Goal: Task Accomplishment & Management: Use online tool/utility

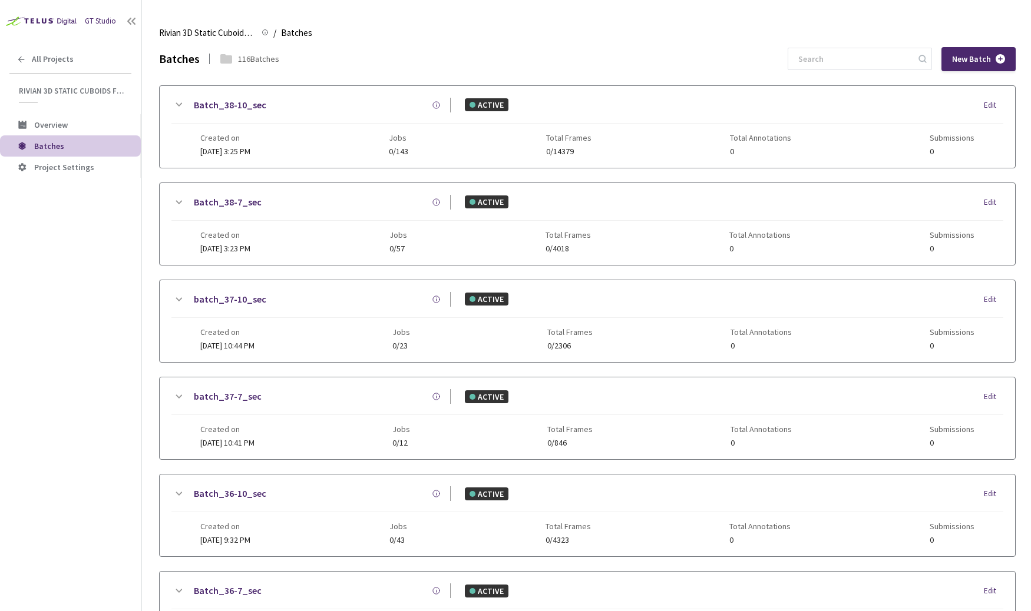
scroll to position [687, 0]
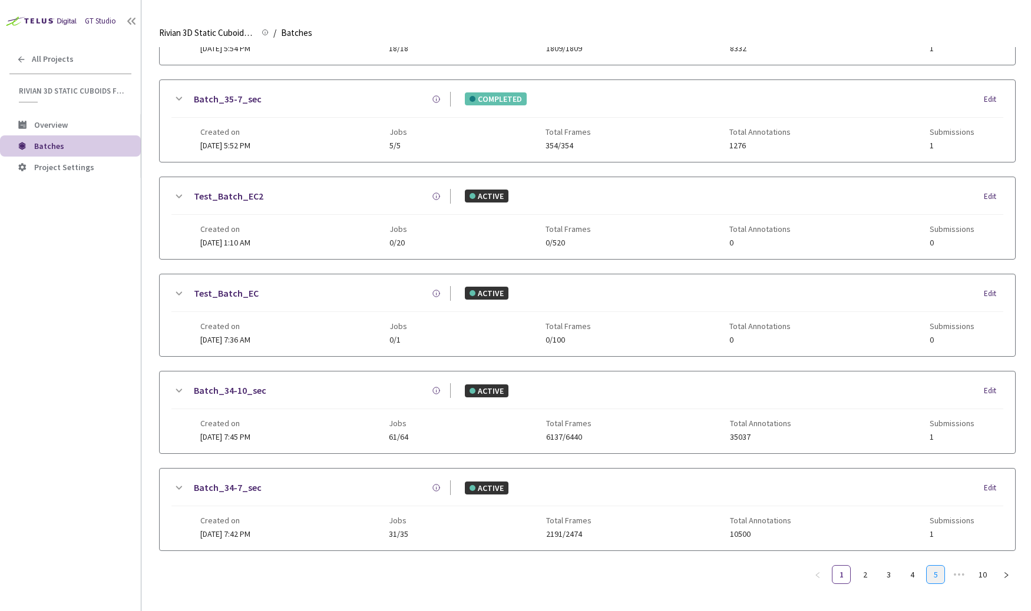
click at [933, 566] on link "5" at bounding box center [935, 575] width 18 height 18
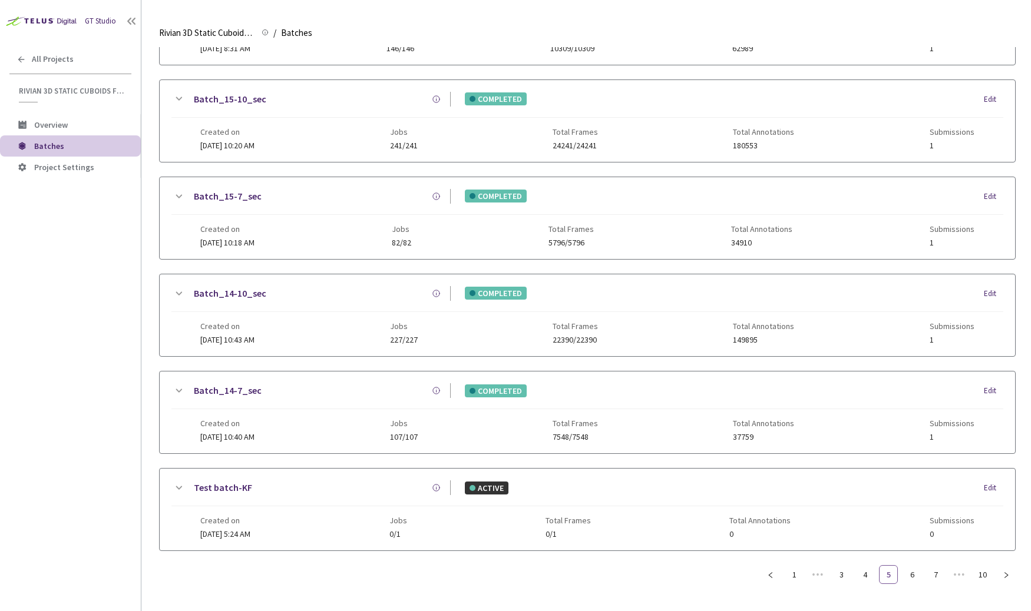
scroll to position [677, 0]
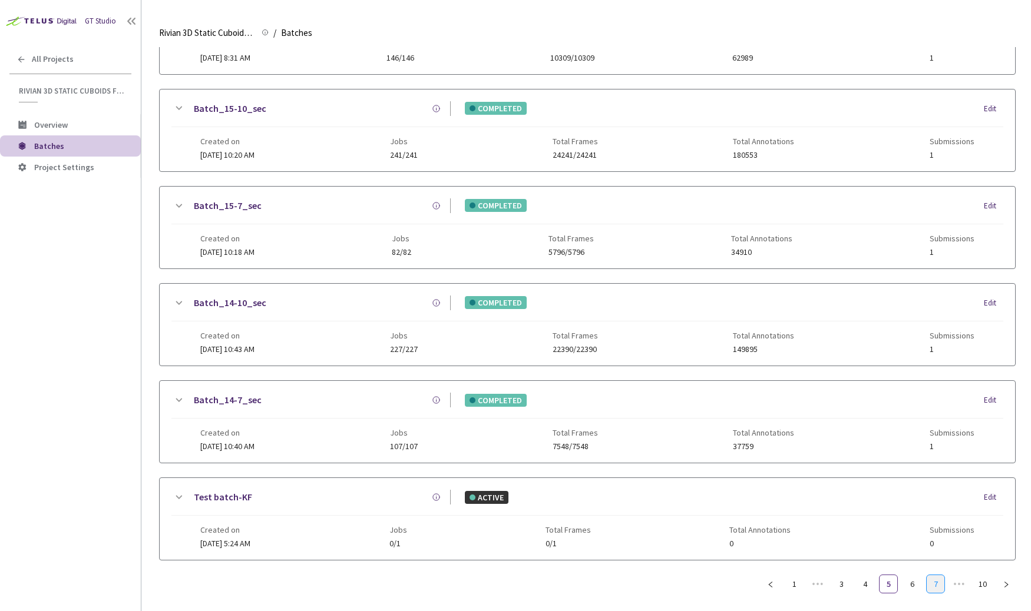
click at [933, 575] on link "7" at bounding box center [935, 584] width 18 height 18
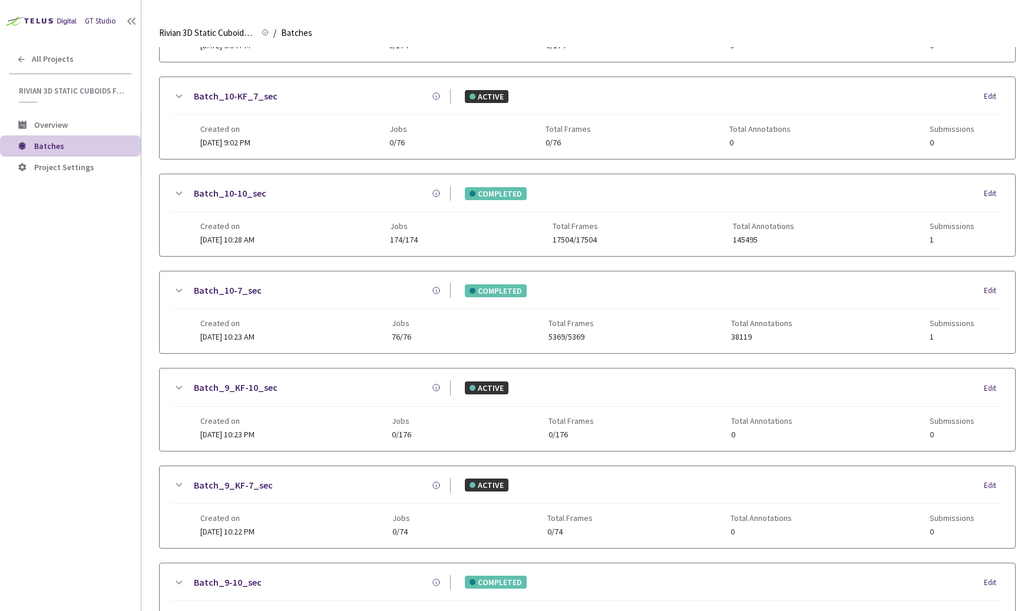
scroll to position [0, 0]
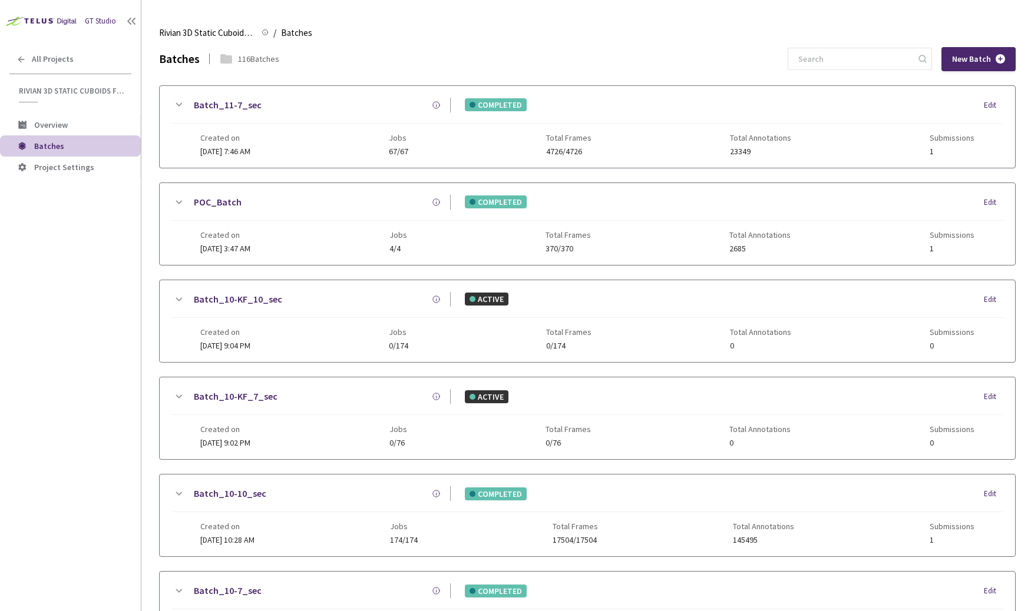
click at [207, 107] on link "Batch_11-7_sec" at bounding box center [228, 105] width 68 height 15
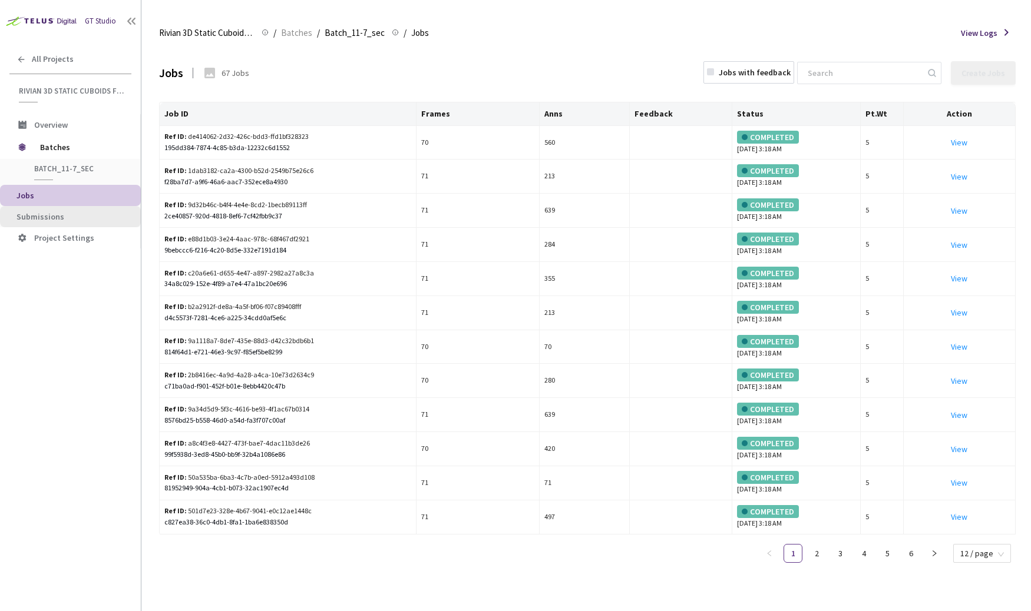
click at [64, 212] on span "Submissions" at bounding box center [73, 217] width 115 height 10
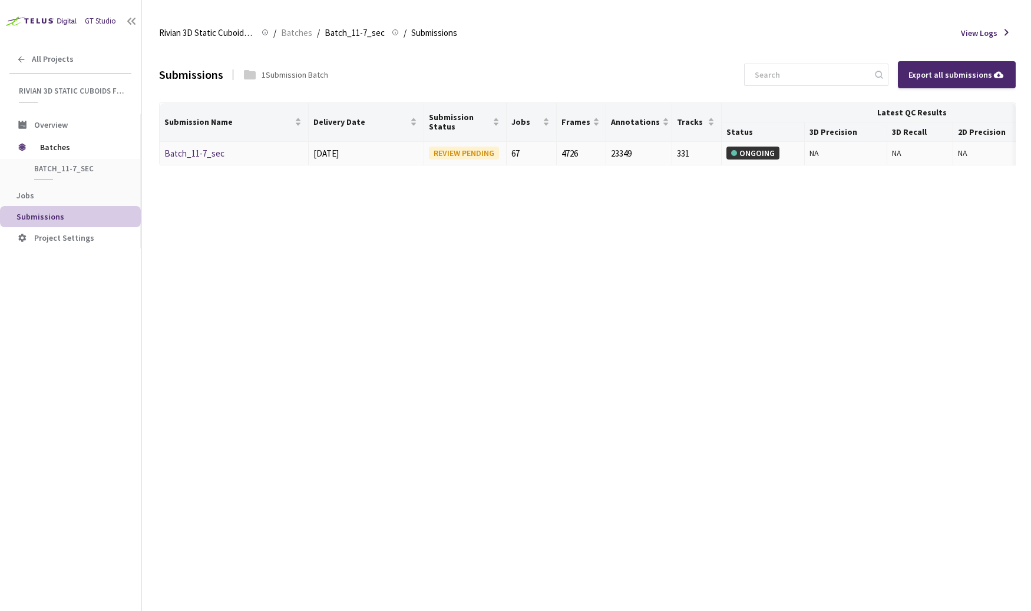
click at [190, 153] on link "Batch_11-7_sec" at bounding box center [194, 153] width 60 height 11
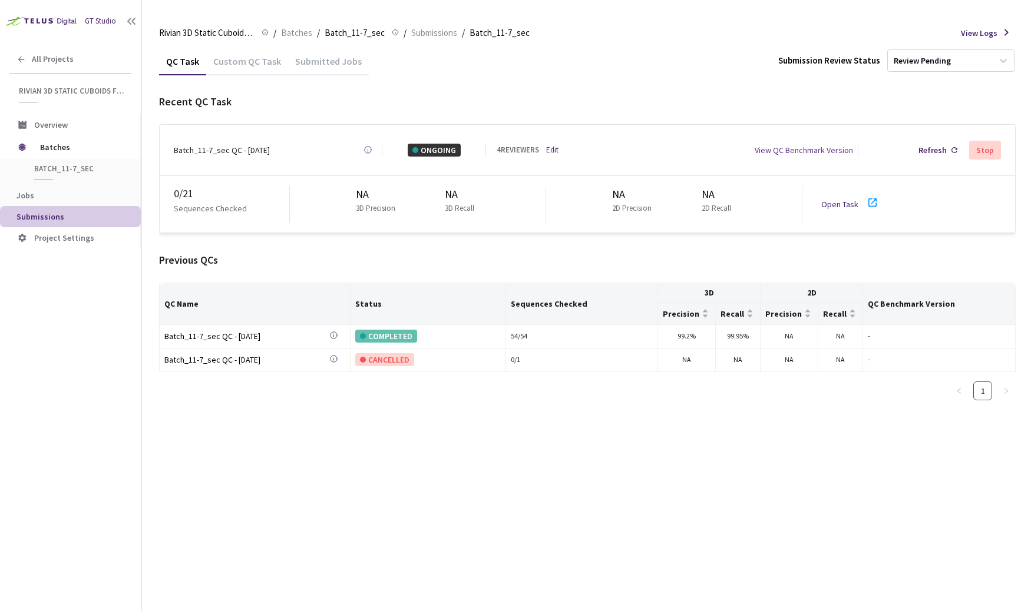
click at [844, 199] on link "Open Task" at bounding box center [839, 204] width 37 height 11
click at [71, 148] on span "Batches" at bounding box center [80, 147] width 81 height 24
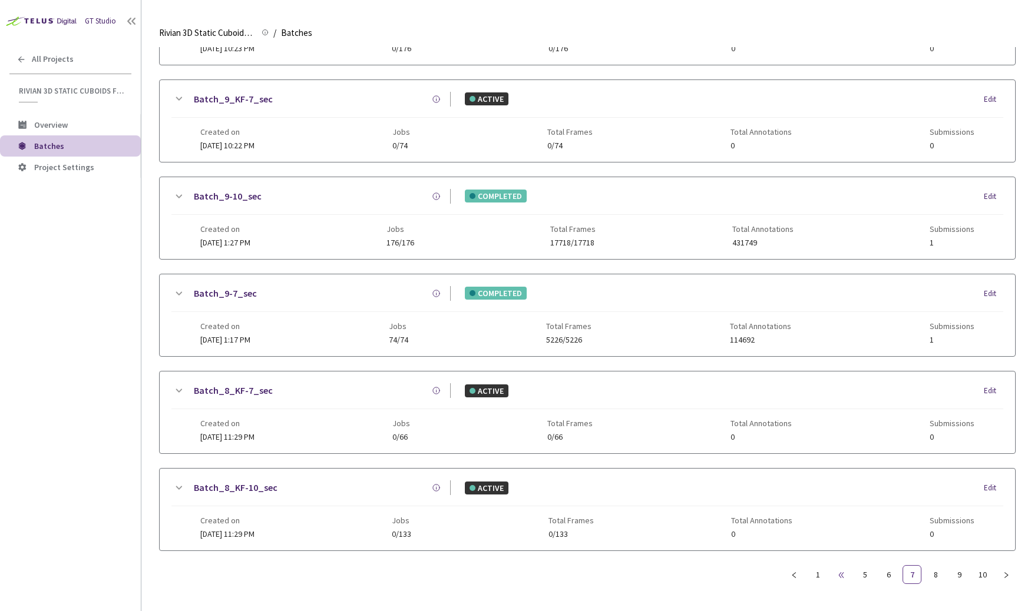
scroll to position [677, 0]
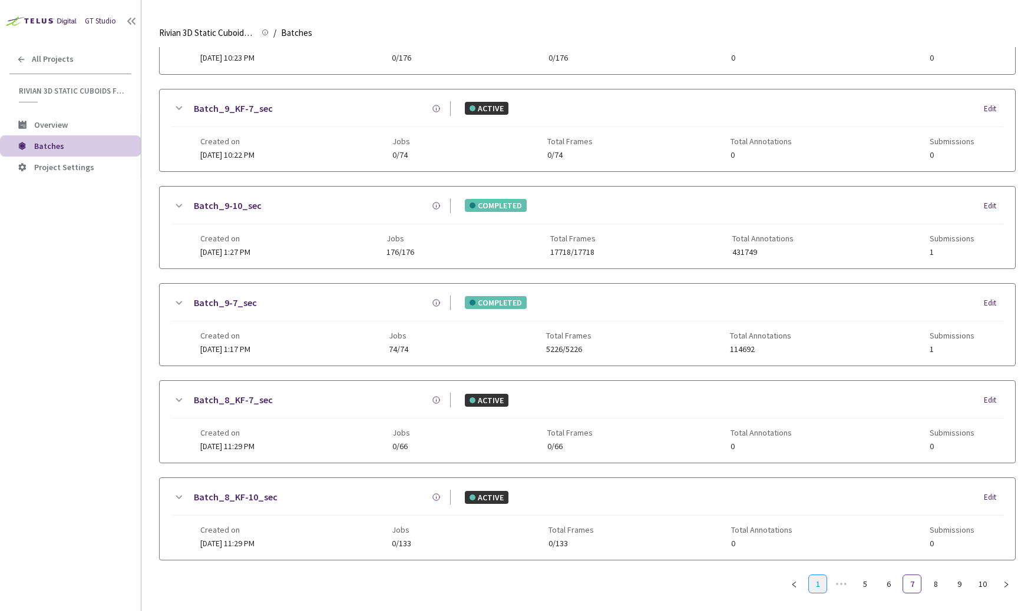
click at [809, 575] on link "1" at bounding box center [818, 584] width 18 height 18
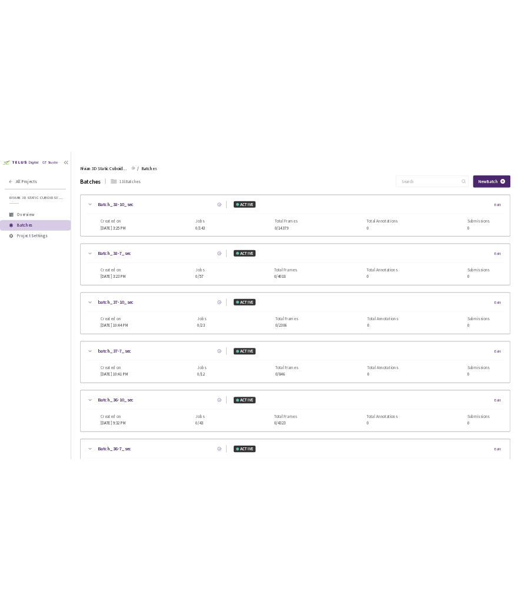
scroll to position [556, 0]
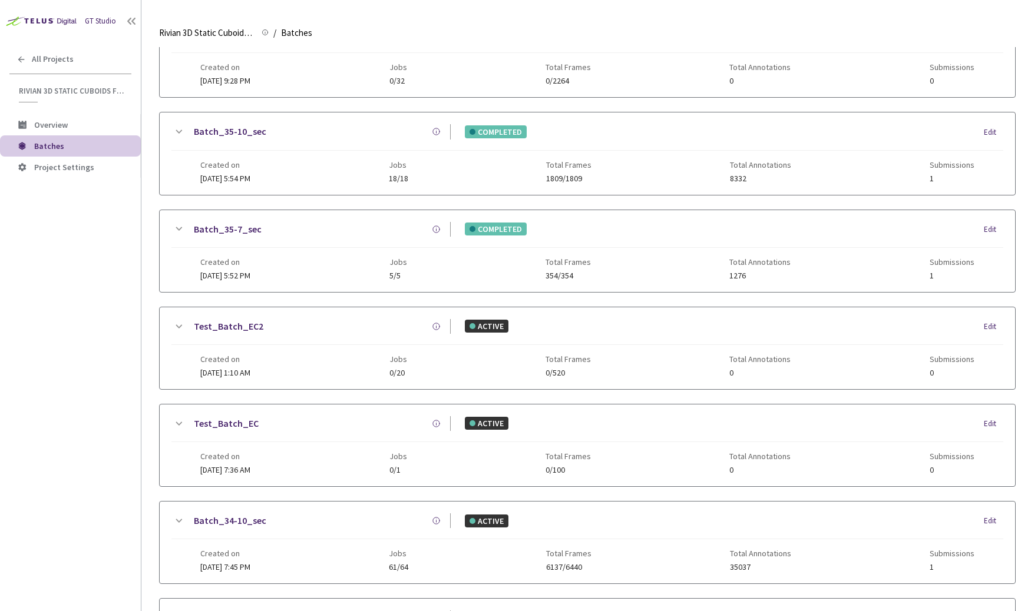
click at [179, 227] on icon at bounding box center [179, 229] width 6 height 4
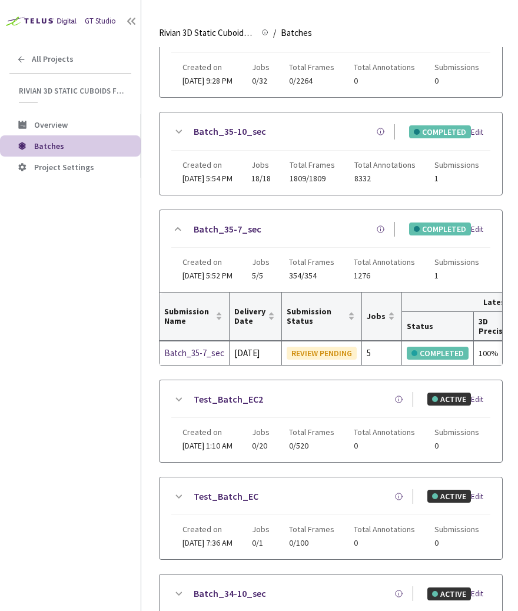
click at [178, 125] on icon at bounding box center [178, 132] width 14 height 14
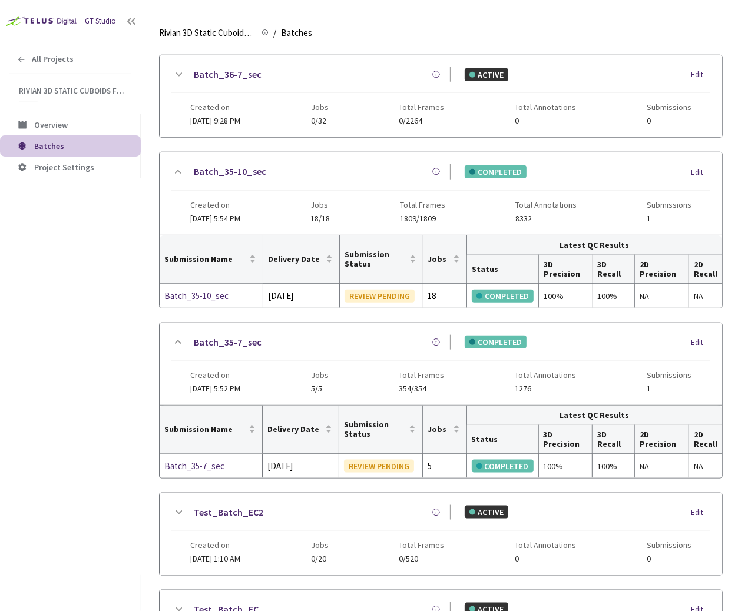
scroll to position [343, 0]
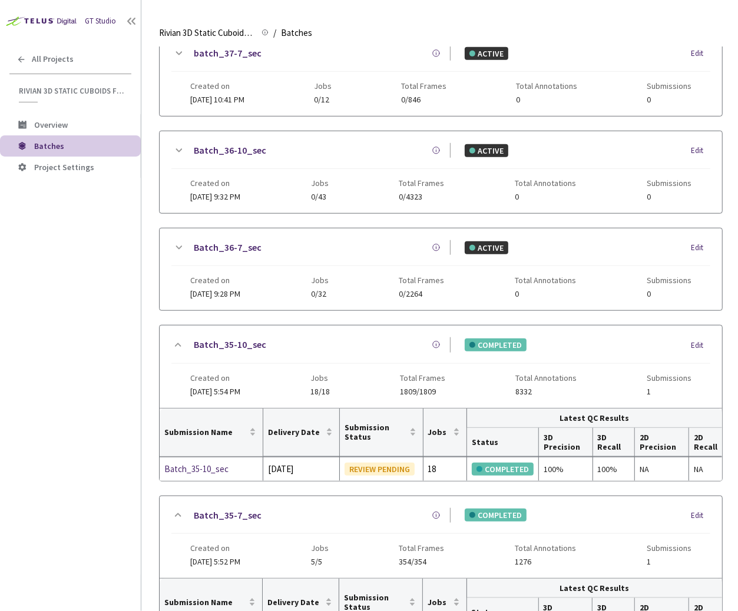
click at [180, 246] on icon at bounding box center [179, 248] width 6 height 4
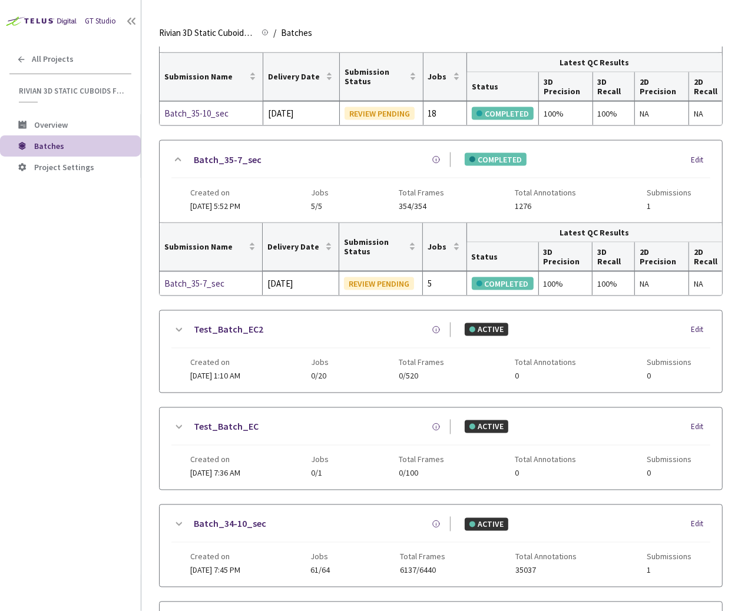
scroll to position [957, 0]
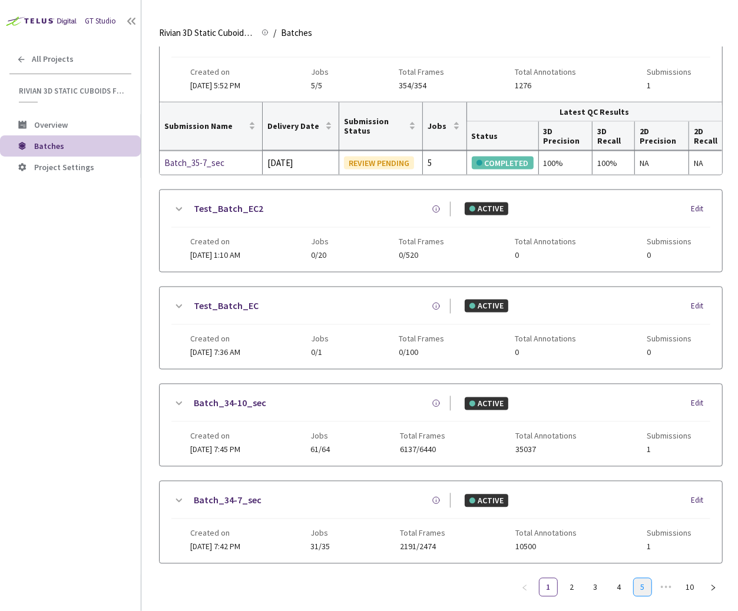
click at [639, 579] on link "5" at bounding box center [643, 588] width 18 height 18
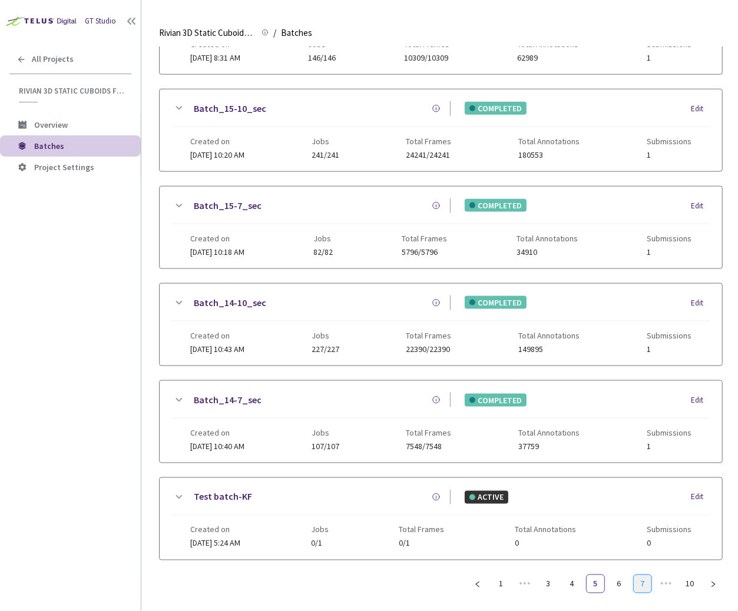
click at [642, 575] on link "7" at bounding box center [643, 584] width 18 height 18
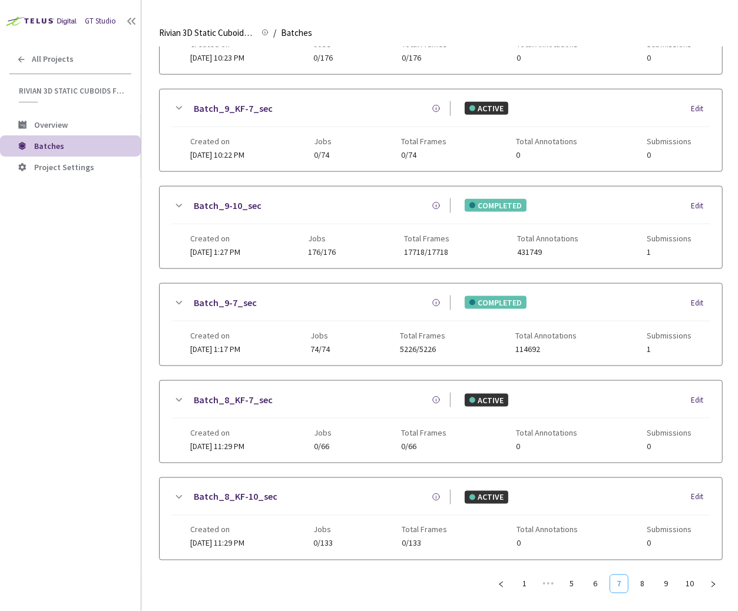
scroll to position [607, 0]
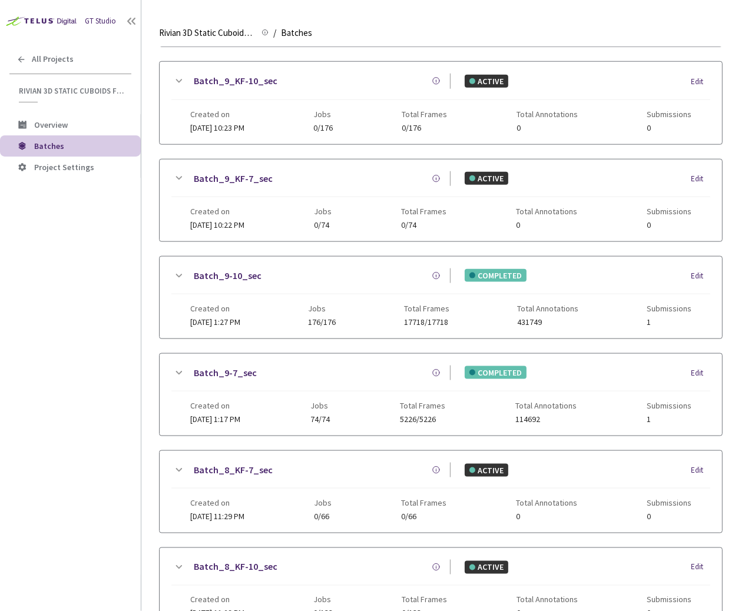
click at [175, 269] on icon at bounding box center [178, 276] width 14 height 14
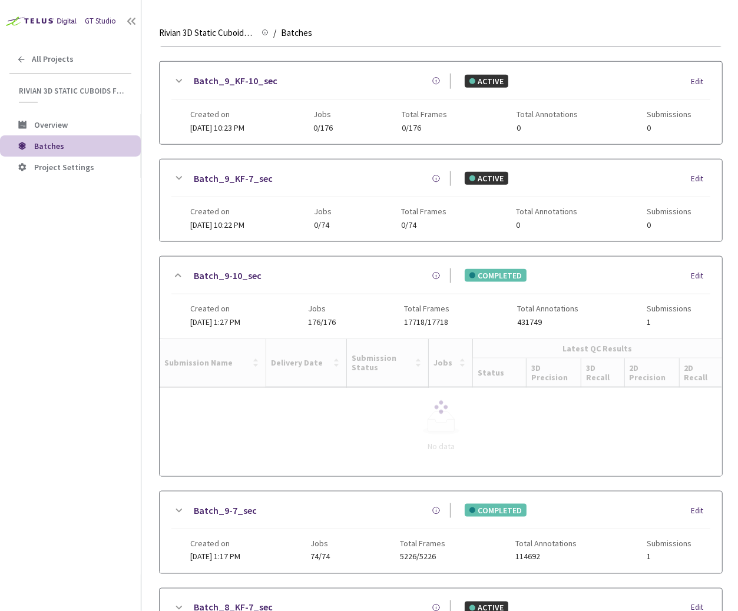
click at [254, 270] on link "Batch_9-10_sec" at bounding box center [228, 276] width 68 height 15
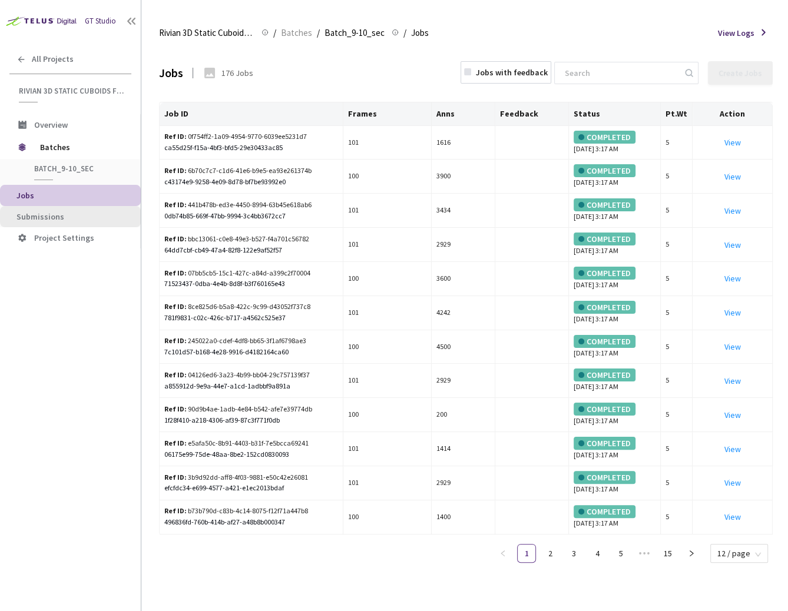
click at [77, 218] on span "Submissions" at bounding box center [73, 217] width 115 height 10
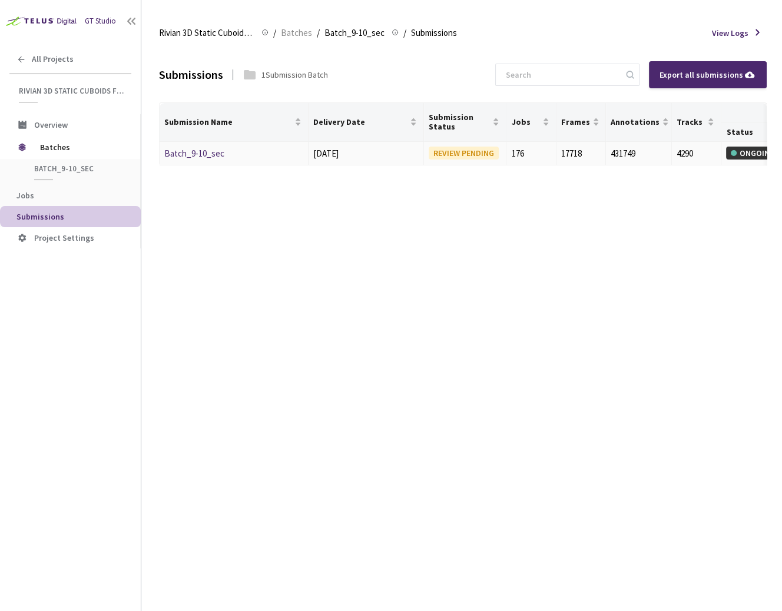
click at [204, 153] on link "Batch_9-10_sec" at bounding box center [194, 153] width 60 height 11
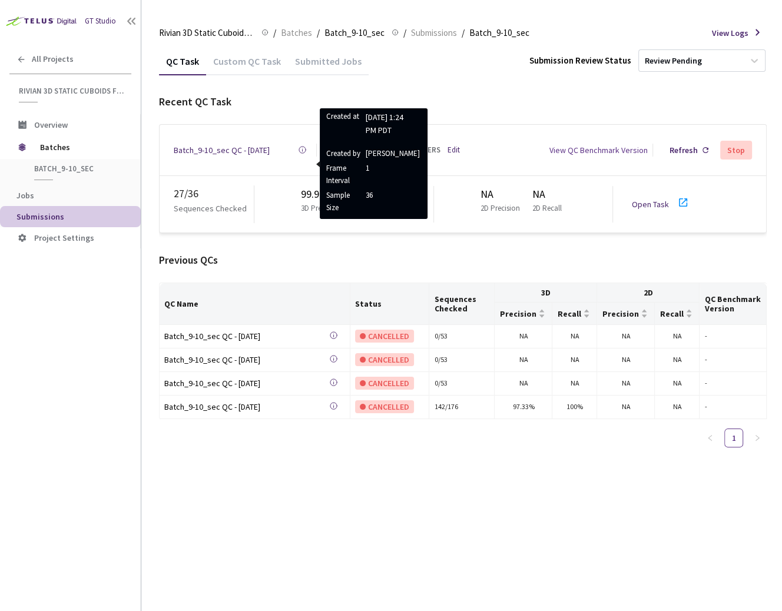
click at [305, 148] on icon at bounding box center [302, 149] width 9 height 9
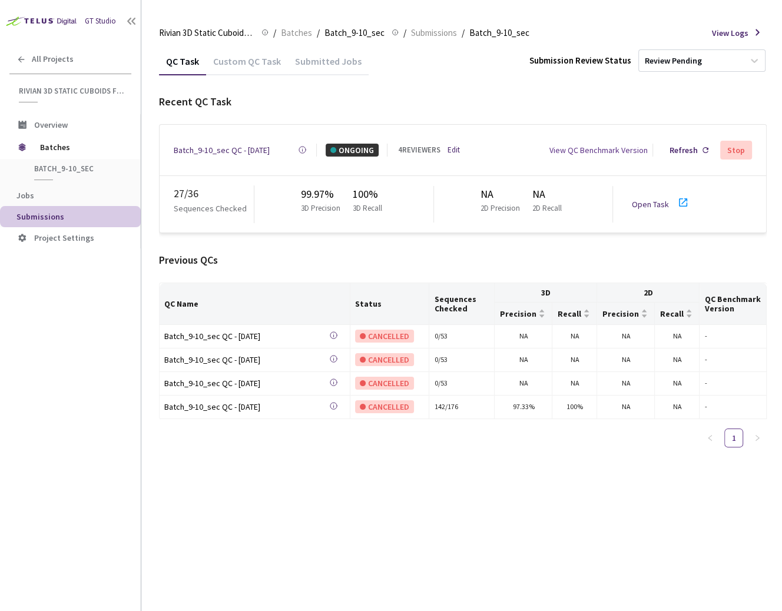
click at [448, 144] on link "Edit" at bounding box center [454, 150] width 12 height 12
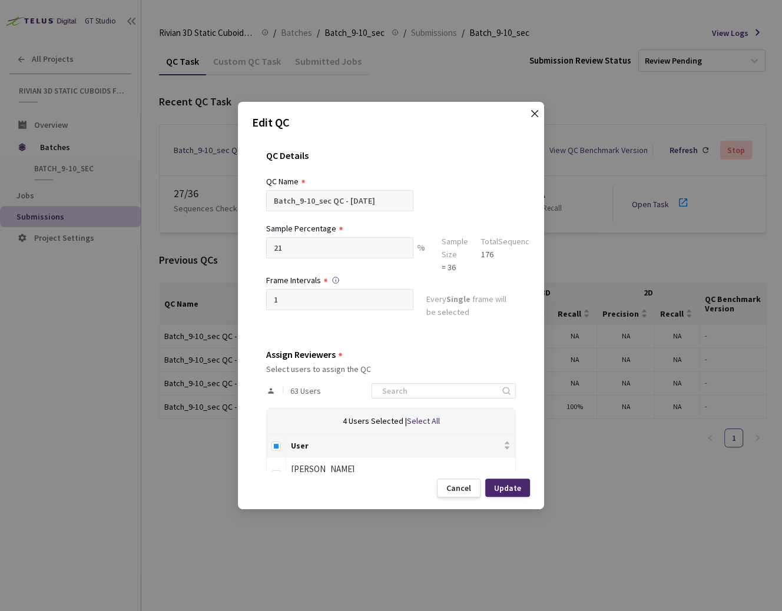
click at [538, 116] on icon "close" at bounding box center [534, 113] width 9 height 9
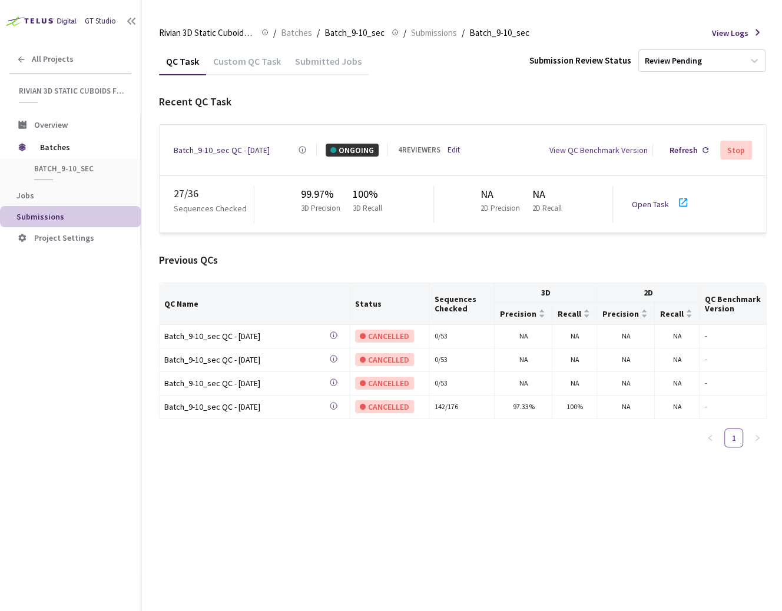
click at [524, 525] on div "QC Task Custom QC Task Submitted Jobs Submission Review Status Review Pending R…" at bounding box center [463, 329] width 608 height 564
click at [300, 68] on div "Submitted Jobs" at bounding box center [328, 65] width 81 height 20
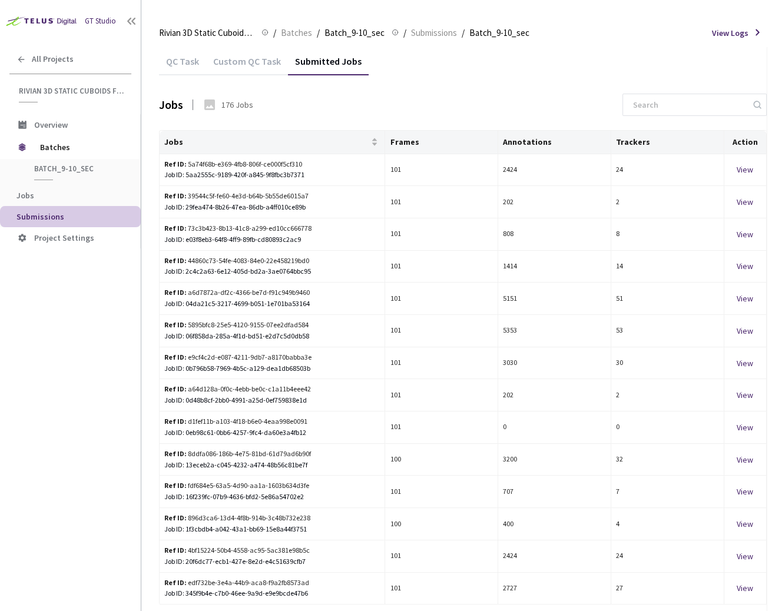
click at [253, 65] on div "Custom QC Task" at bounding box center [247, 65] width 82 height 20
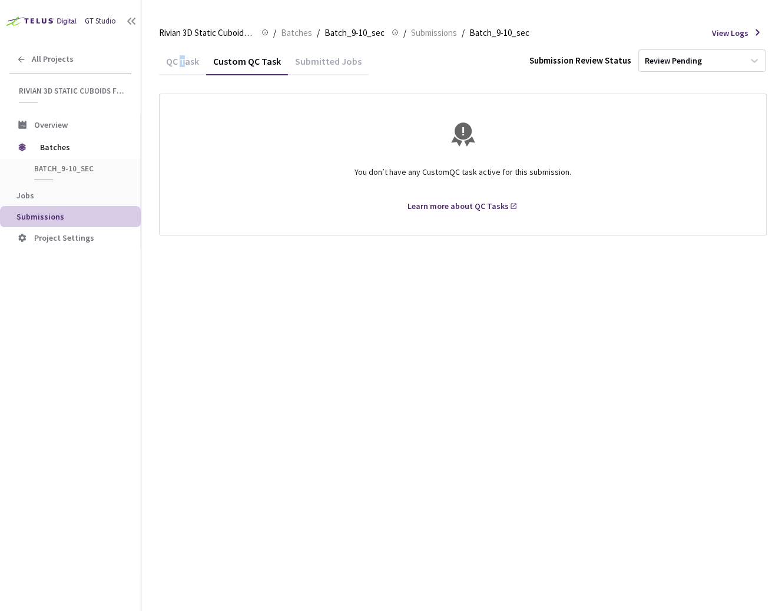
click at [182, 57] on div "QC Task" at bounding box center [182, 65] width 47 height 20
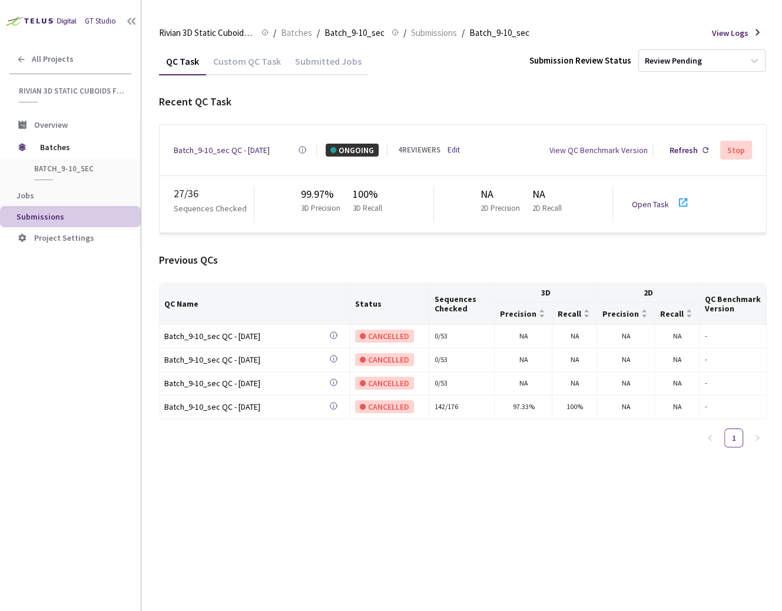
click at [661, 199] on link "Open Task" at bounding box center [650, 204] width 37 height 11
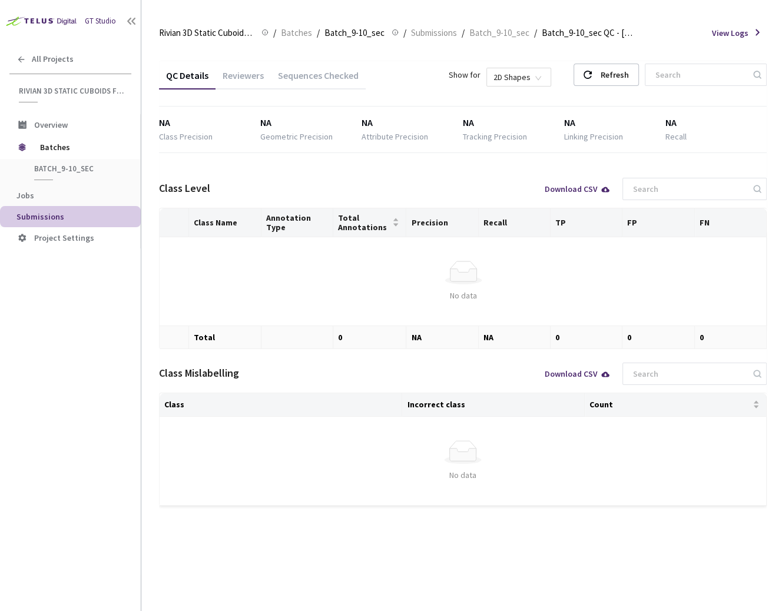
click at [81, 217] on span "Submissions" at bounding box center [73, 217] width 115 height 10
click at [197, 82] on div "QC Details" at bounding box center [187, 79] width 57 height 20
click at [239, 81] on div "Reviewers" at bounding box center [243, 79] width 55 height 20
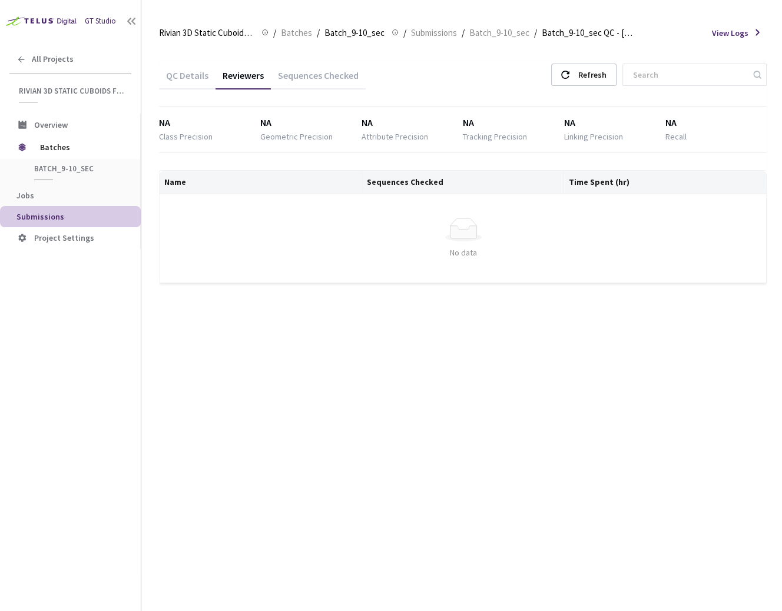
click at [313, 74] on div "Sequences Checked" at bounding box center [318, 79] width 95 height 20
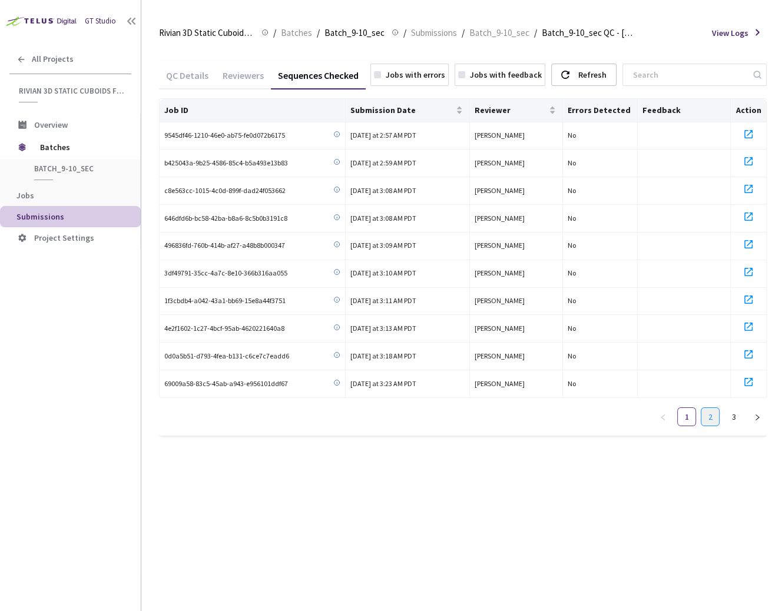
click at [704, 408] on link "2" at bounding box center [710, 417] width 18 height 18
click at [731, 412] on link "3" at bounding box center [734, 417] width 18 height 18
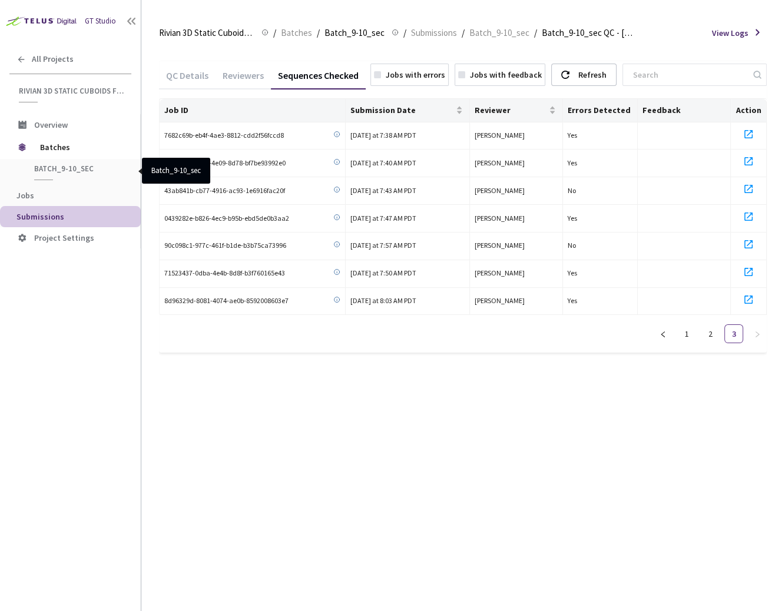
click at [75, 169] on span "Batch_9-10_sec" at bounding box center [77, 169] width 87 height 10
click at [356, 32] on span "Batch_9-10_sec" at bounding box center [354, 33] width 60 height 14
click at [307, 38] on span "Batches" at bounding box center [296, 33] width 31 height 14
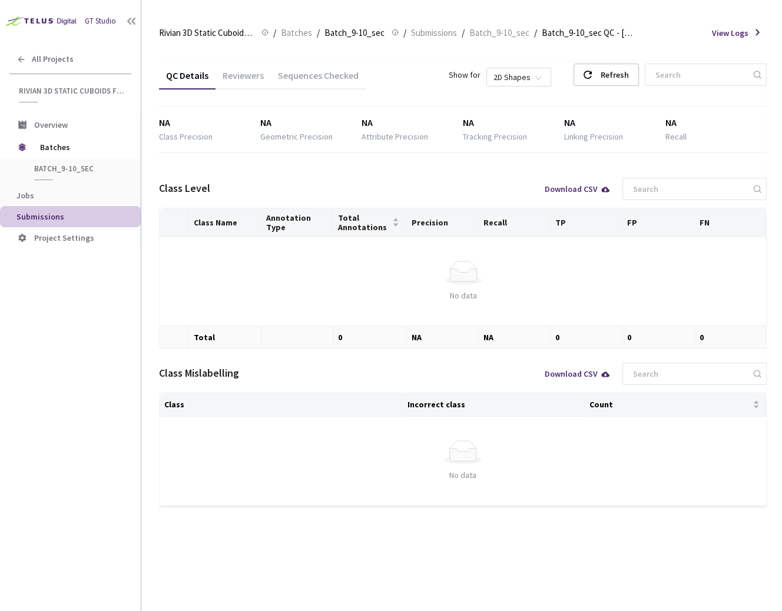
click at [77, 216] on span "Submissions" at bounding box center [73, 217] width 115 height 10
click at [66, 224] on li "Submissions" at bounding box center [70, 216] width 141 height 21
click at [441, 35] on span "Submissions" at bounding box center [434, 33] width 46 height 14
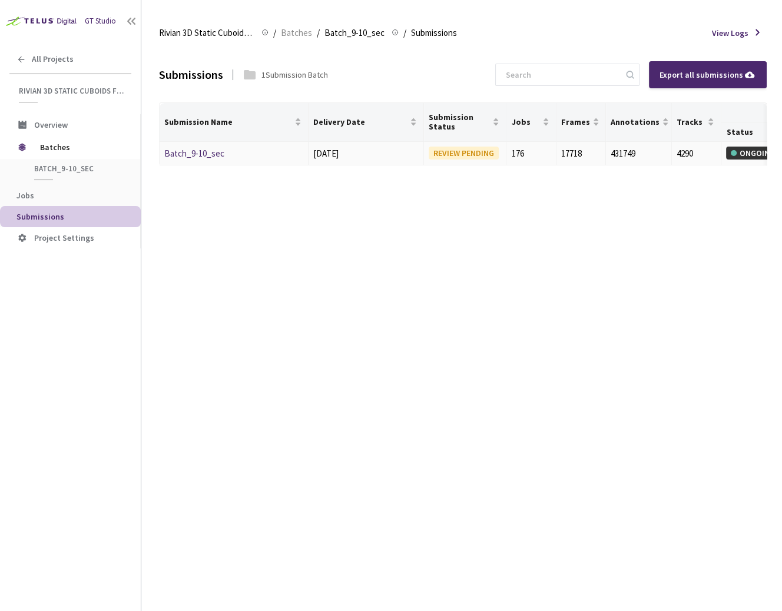
click at [180, 152] on link "Batch_9-10_sec" at bounding box center [194, 153] width 60 height 11
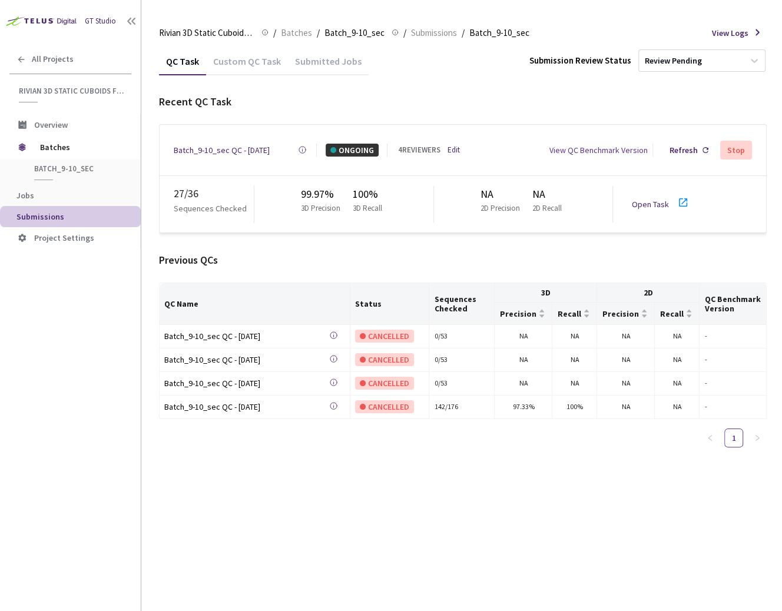
click at [647, 199] on link "Open Task" at bounding box center [650, 204] width 37 height 11
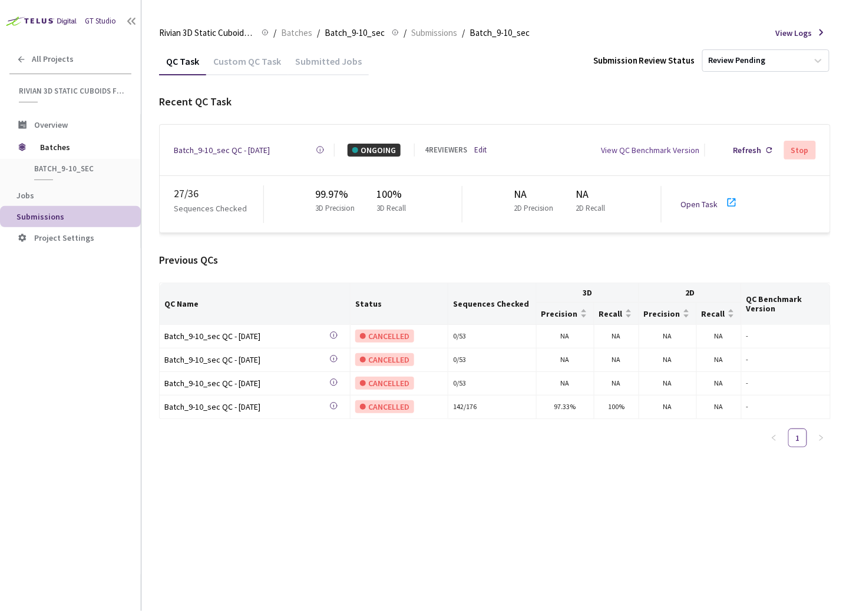
click at [241, 144] on div "Batch_9-10_sec QC - 12 Sep, 2025" at bounding box center [222, 150] width 96 height 13
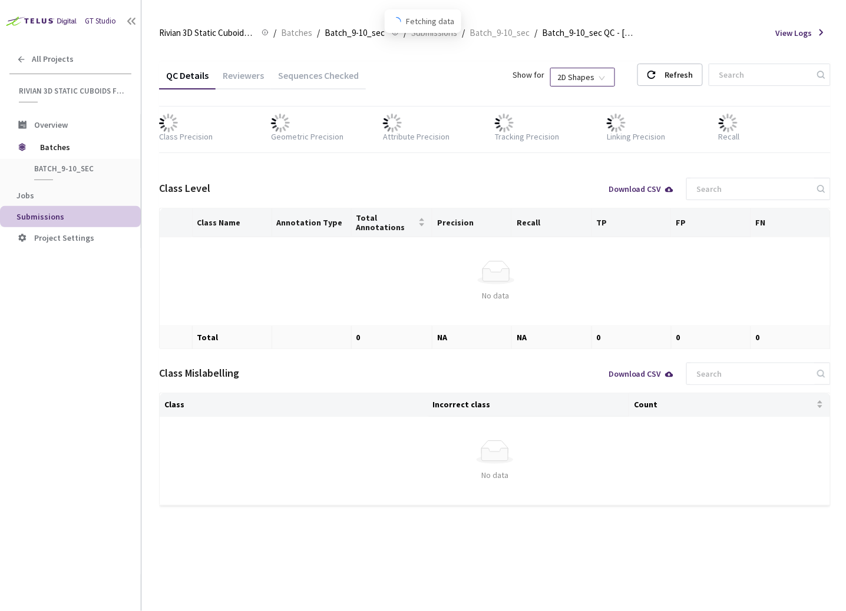
click at [608, 83] on span "2D Shapes" at bounding box center [582, 77] width 51 height 18
click at [612, 95] on div "3D Shapes" at bounding box center [611, 98] width 49 height 13
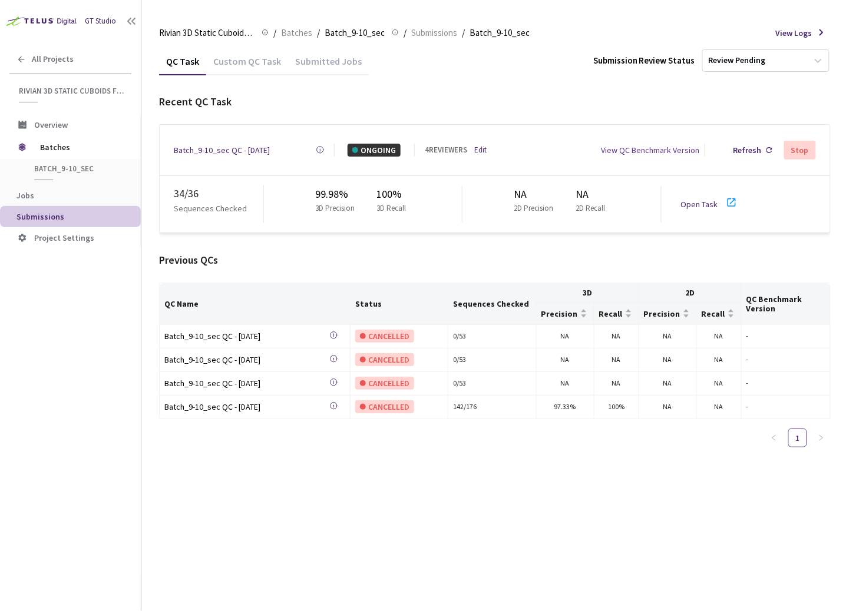
click at [697, 203] on link "Open Task" at bounding box center [698, 204] width 37 height 11
click at [479, 144] on link "Edit" at bounding box center [481, 150] width 12 height 12
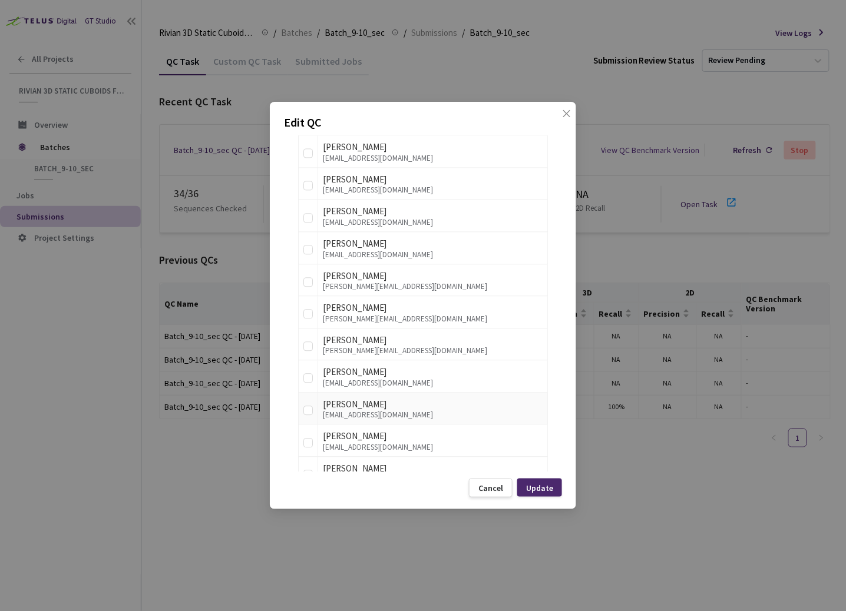
scroll to position [1403, 0]
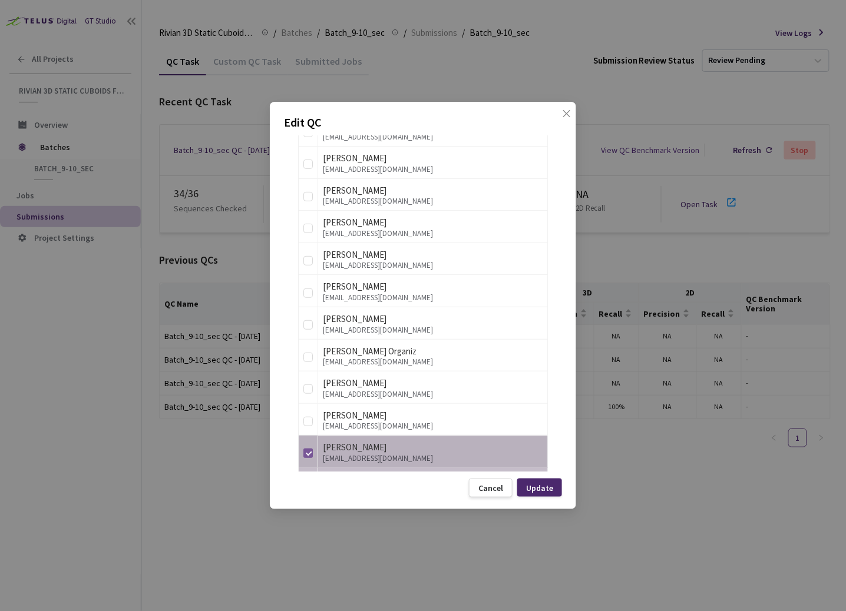
click at [310, 449] on input "checkbox" at bounding box center [307, 453] width 9 height 9
checkbox input "false"
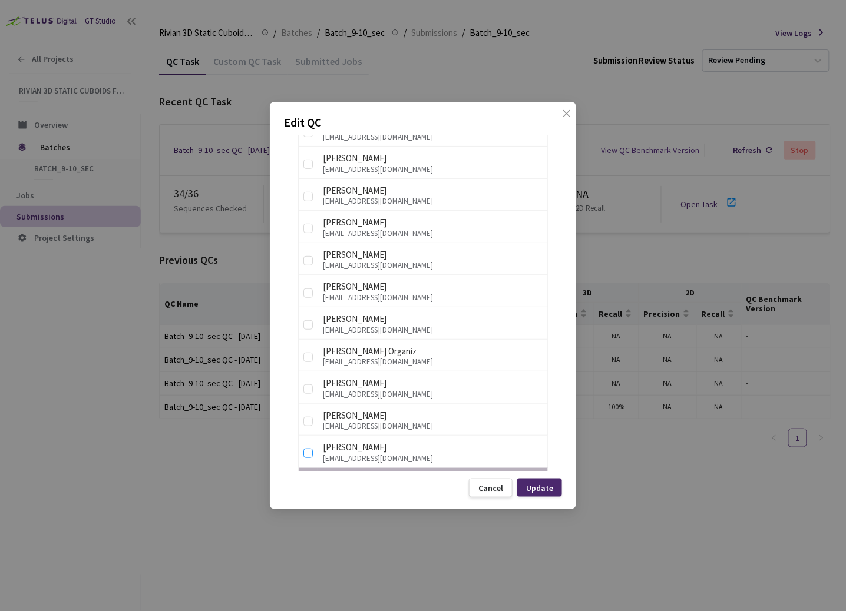
scroll to position [1449, 0]
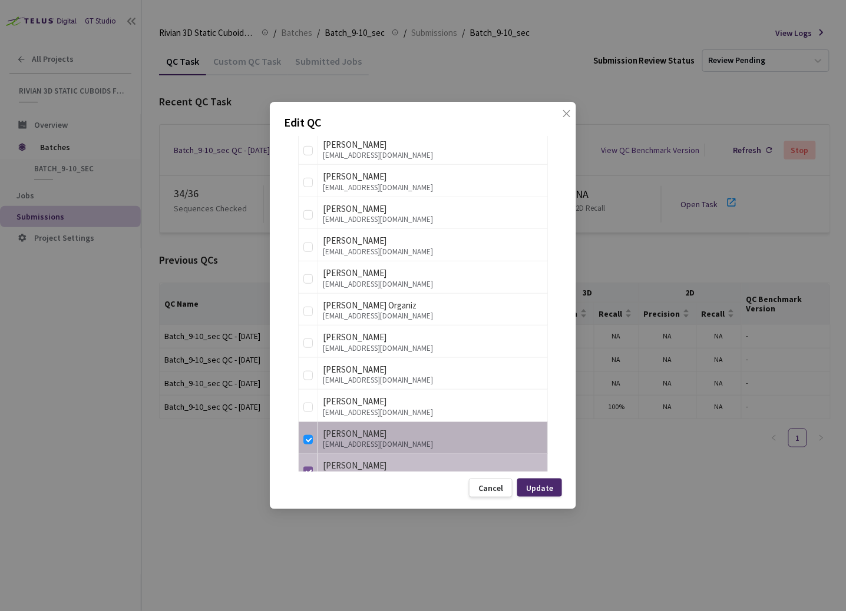
drag, startPoint x: 310, startPoint y: 433, endPoint x: 310, endPoint y: 456, distance: 23.0
click at [310, 433] on label at bounding box center [307, 438] width 9 height 16
click at [310, 435] on input "checkbox" at bounding box center [307, 439] width 9 height 9
checkbox input "false"
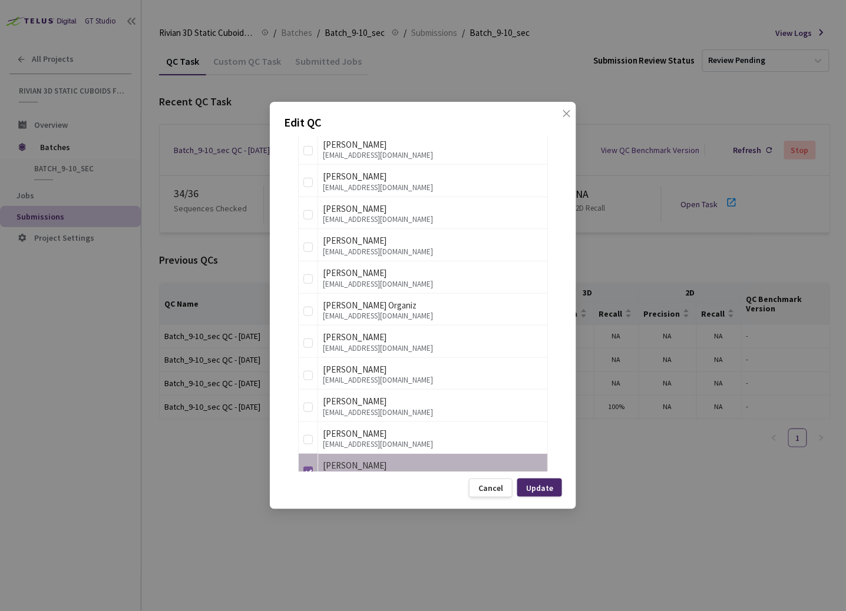
click at [312, 467] on input "checkbox" at bounding box center [307, 471] width 9 height 9
checkbox input "false"
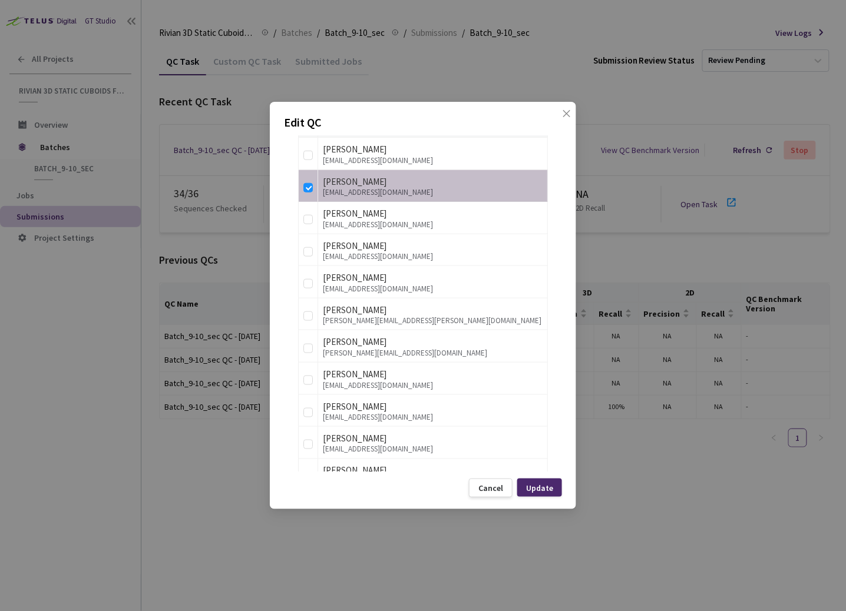
scroll to position [232, 0]
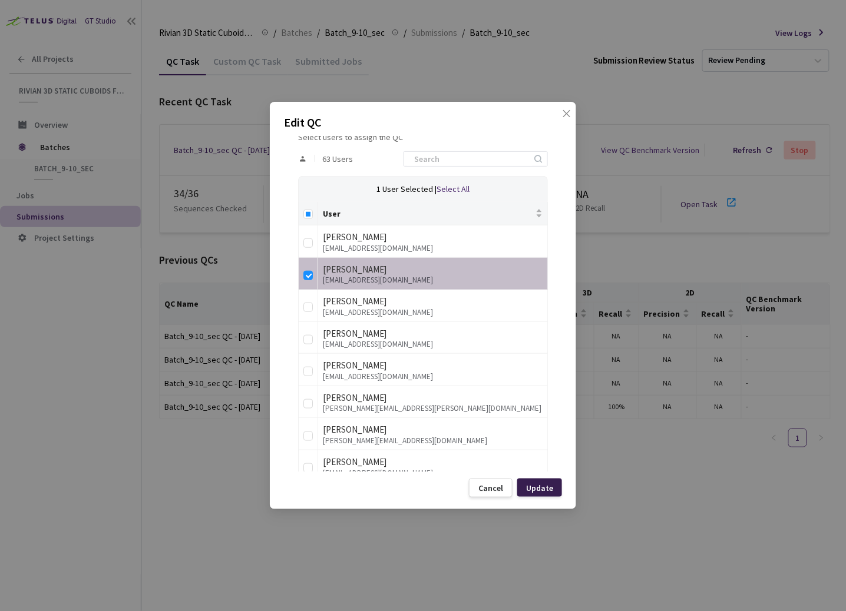
click at [549, 493] on div "Update" at bounding box center [539, 488] width 45 height 18
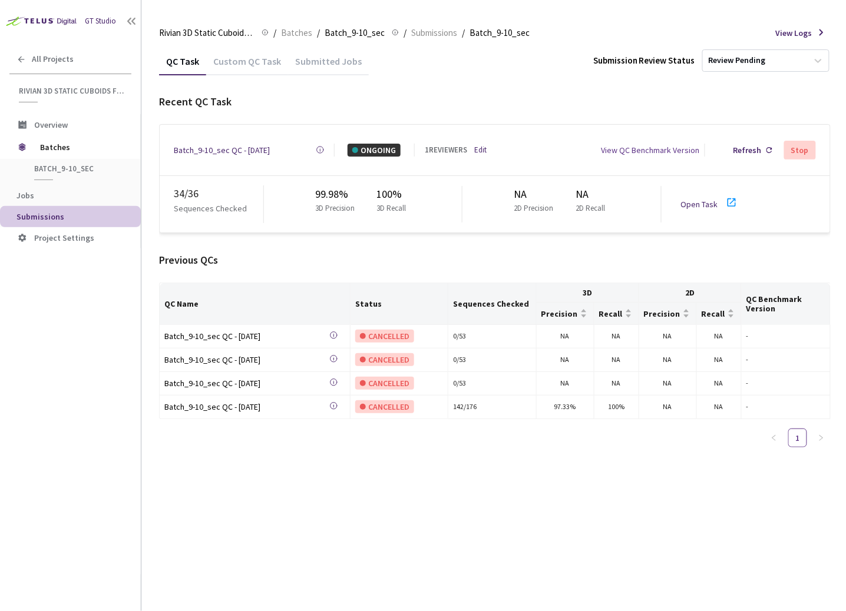
click at [700, 199] on link "Open Task" at bounding box center [698, 204] width 37 height 11
click at [475, 144] on link "Edit" at bounding box center [481, 150] width 12 height 12
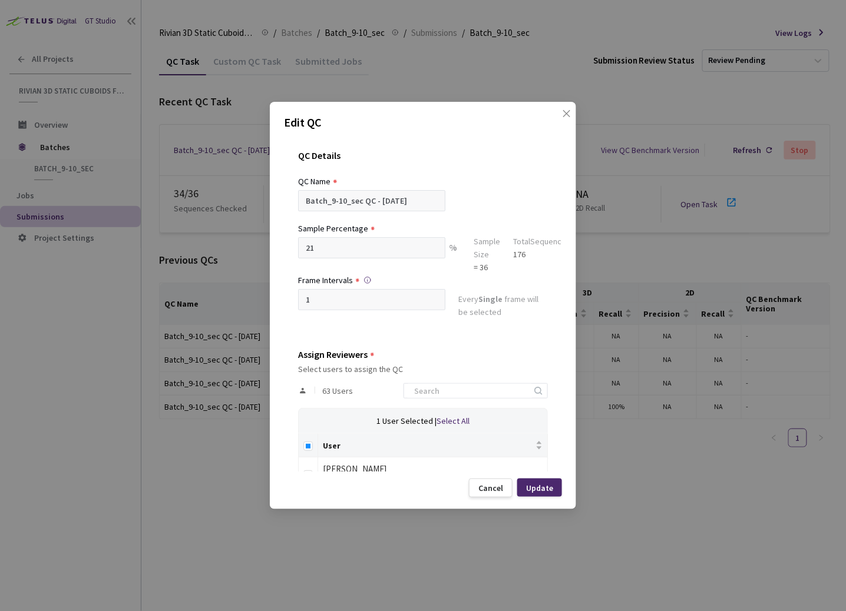
scroll to position [166, 0]
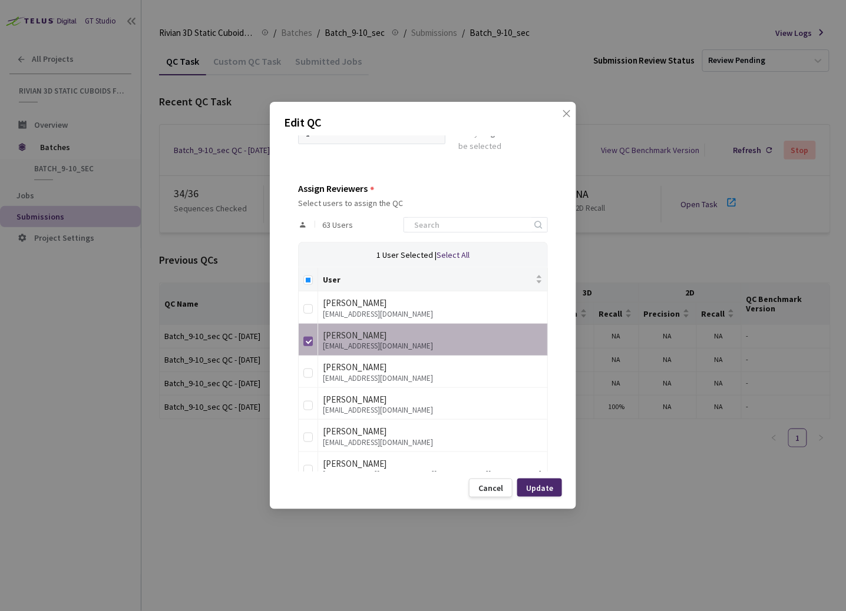
click at [304, 341] on input "checkbox" at bounding box center [307, 341] width 9 height 9
checkbox input "false"
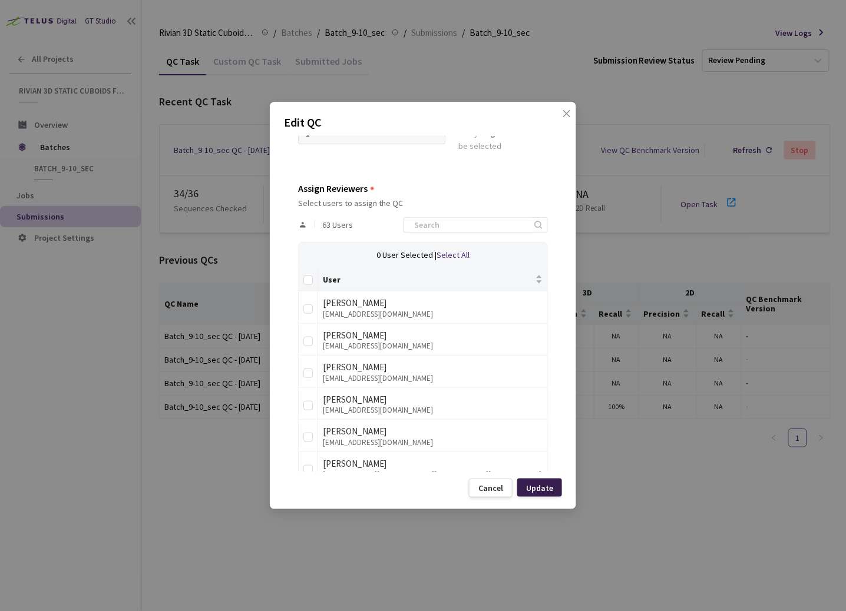
click at [542, 484] on div "Update" at bounding box center [539, 487] width 27 height 9
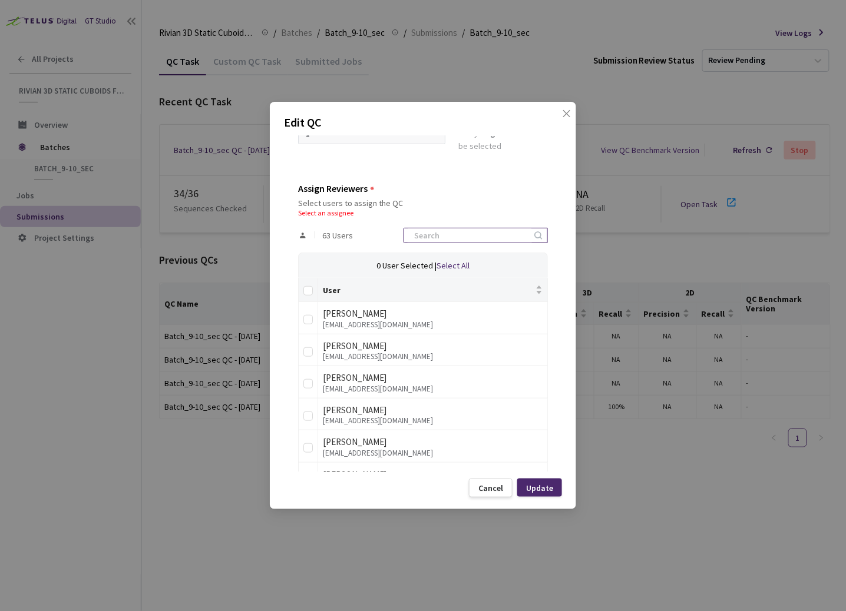
click at [480, 230] on input at bounding box center [469, 235] width 125 height 14
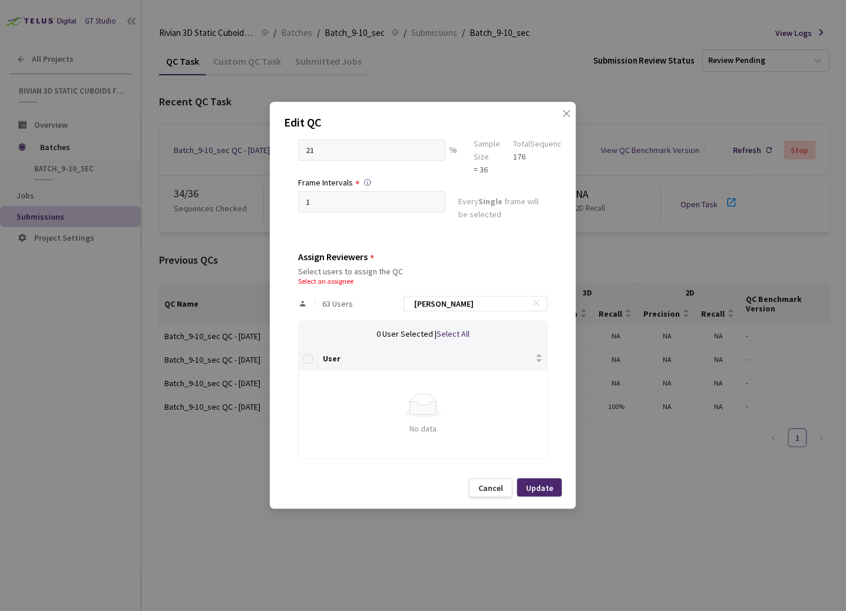
scroll to position [73, 0]
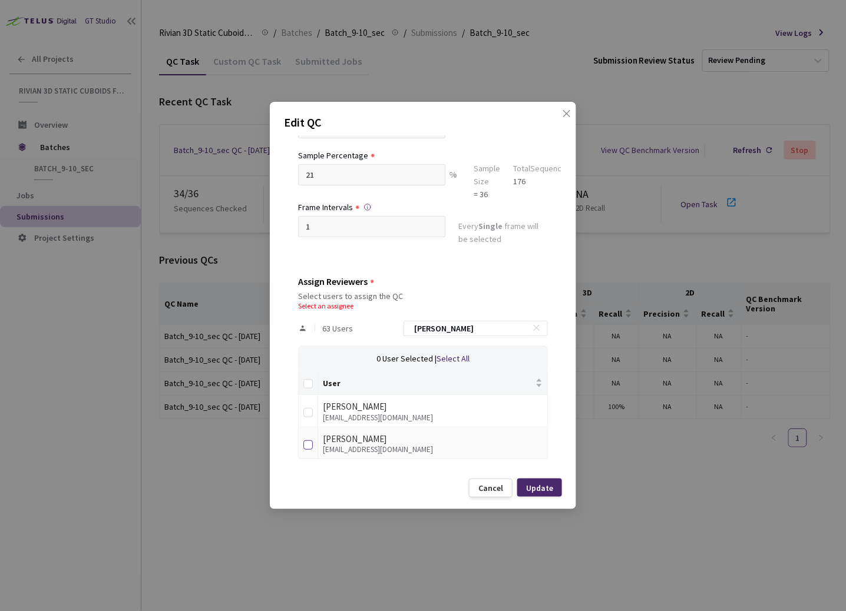
type input "ann"
click at [312, 440] on input "checkbox" at bounding box center [307, 444] width 9 height 9
checkbox input "true"
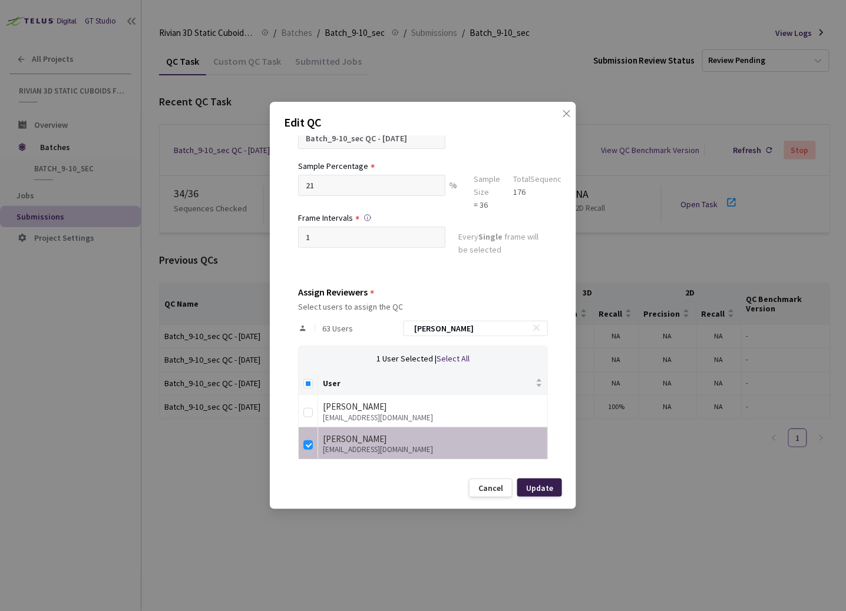
click at [554, 494] on div "Update" at bounding box center [539, 488] width 45 height 18
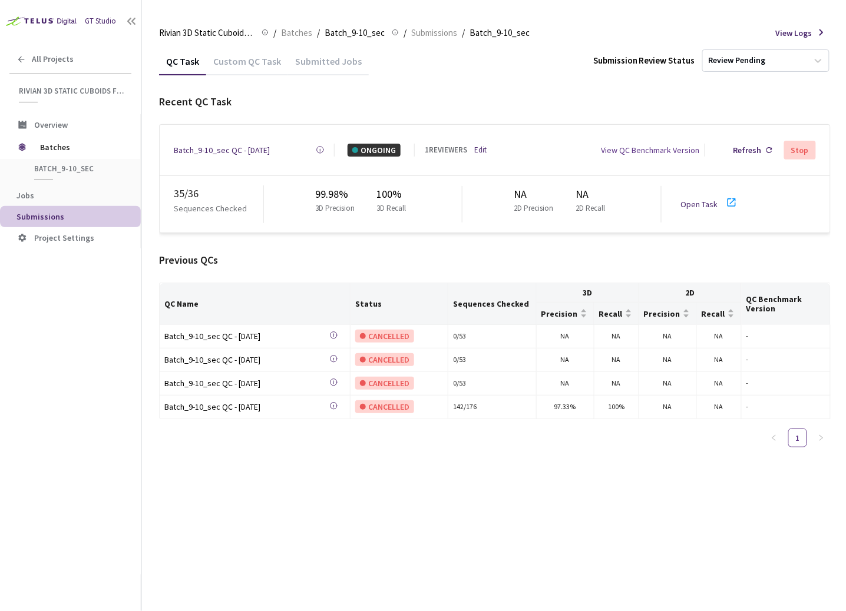
click at [700, 200] on link "Open Task" at bounding box center [698, 204] width 37 height 11
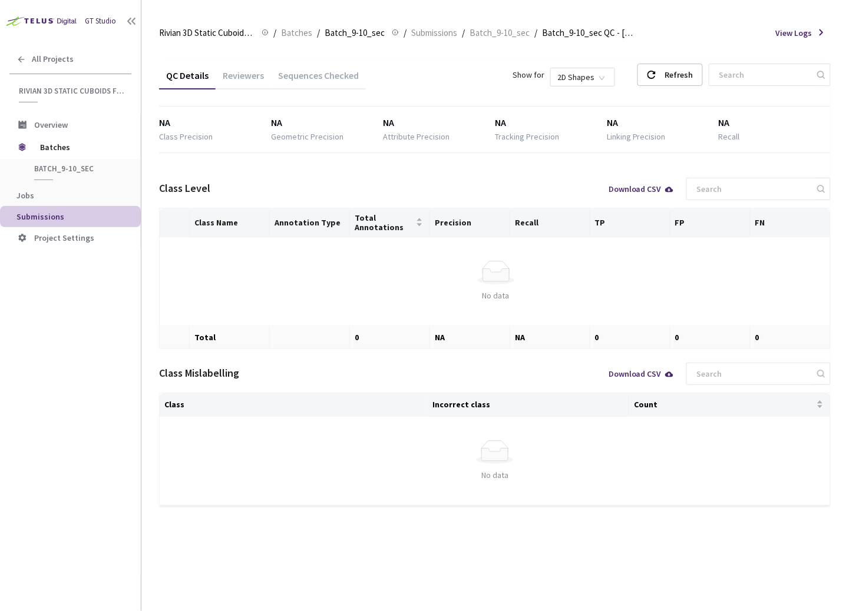
click at [301, 79] on div "Sequences Checked" at bounding box center [318, 79] width 95 height 20
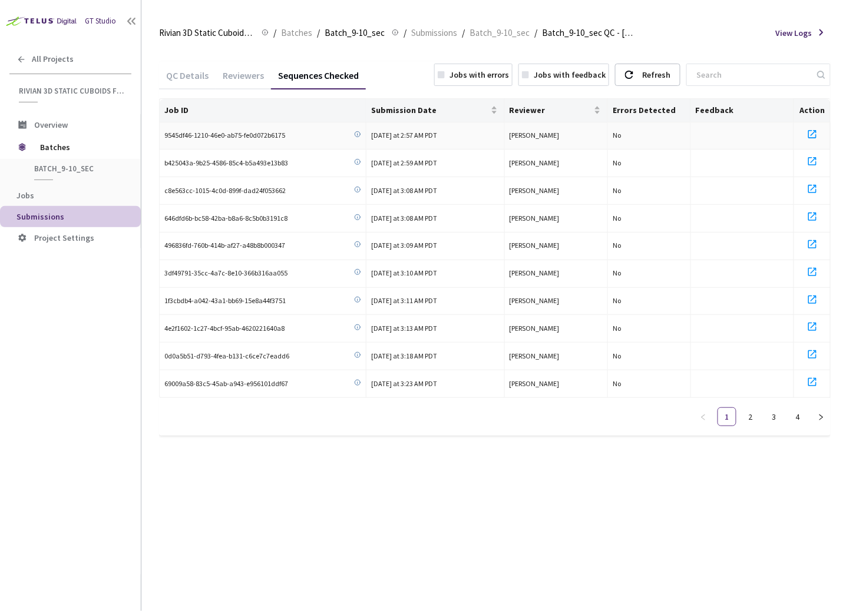
click at [539, 124] on td "[PERSON_NAME]" at bounding box center [557, 136] width 104 height 28
click at [532, 108] on span "Reviewer" at bounding box center [550, 109] width 82 height 9
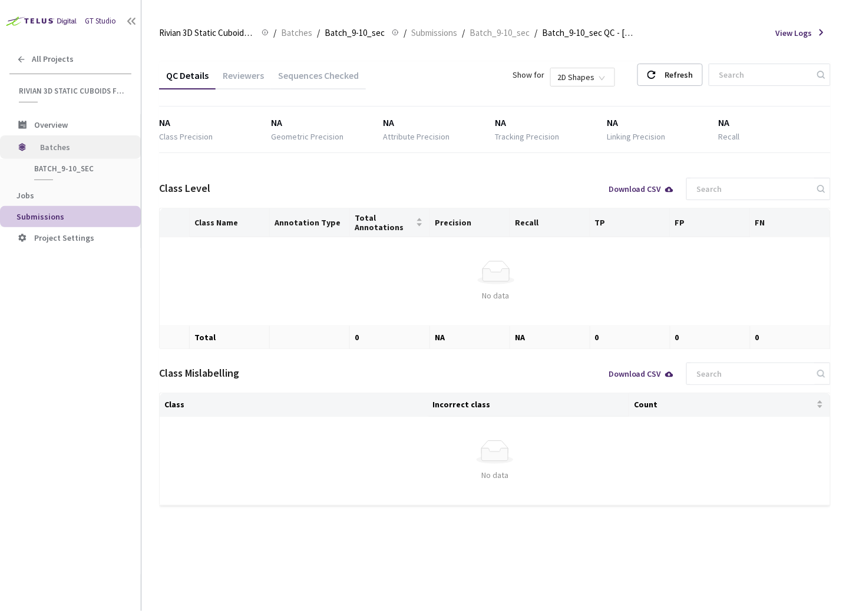
click at [56, 154] on span "Batches" at bounding box center [80, 147] width 81 height 24
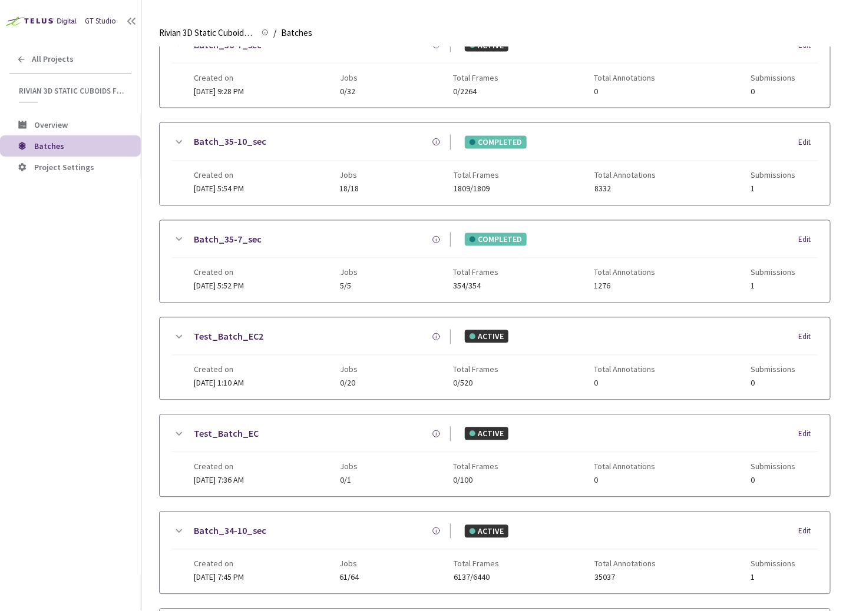
scroll to position [687, 0]
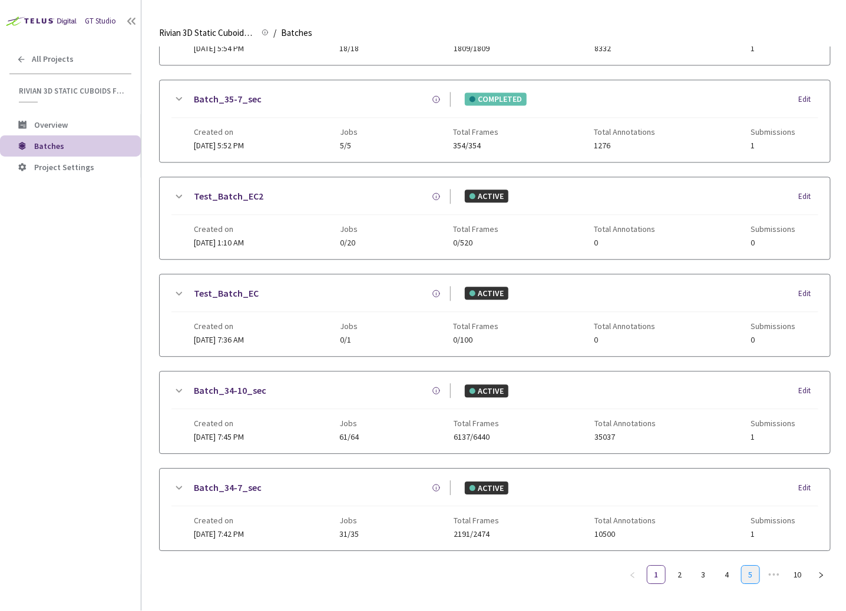
click at [744, 566] on link "5" at bounding box center [750, 575] width 18 height 18
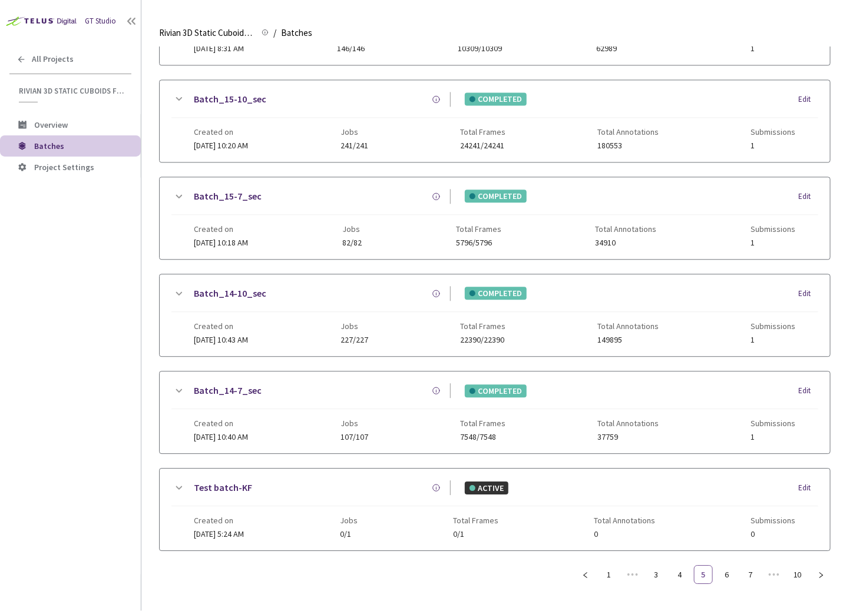
scroll to position [677, 0]
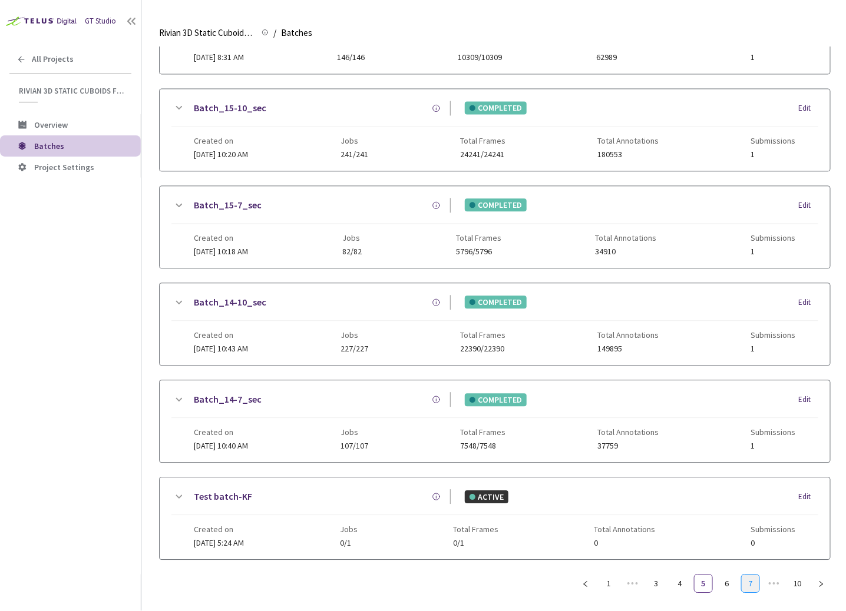
click at [753, 575] on link "7" at bounding box center [750, 584] width 18 height 18
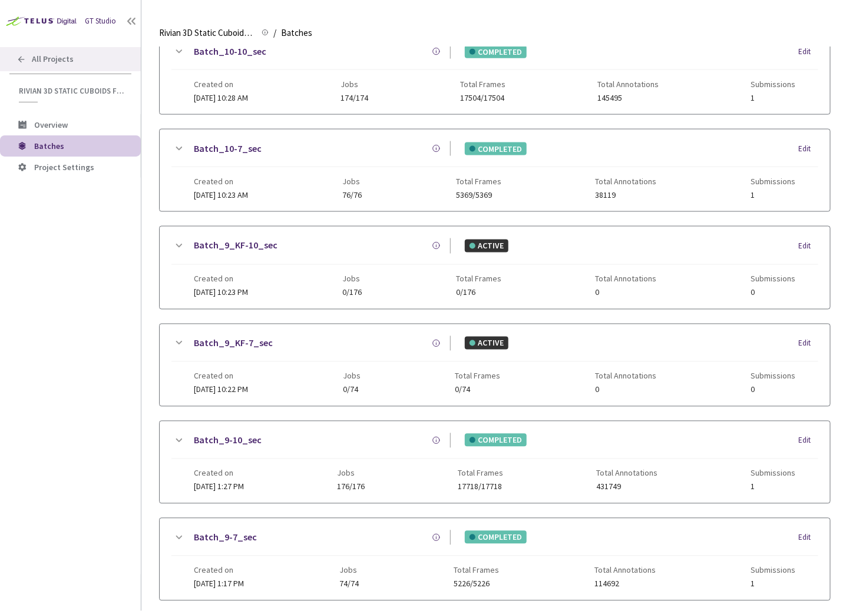
scroll to position [425, 0]
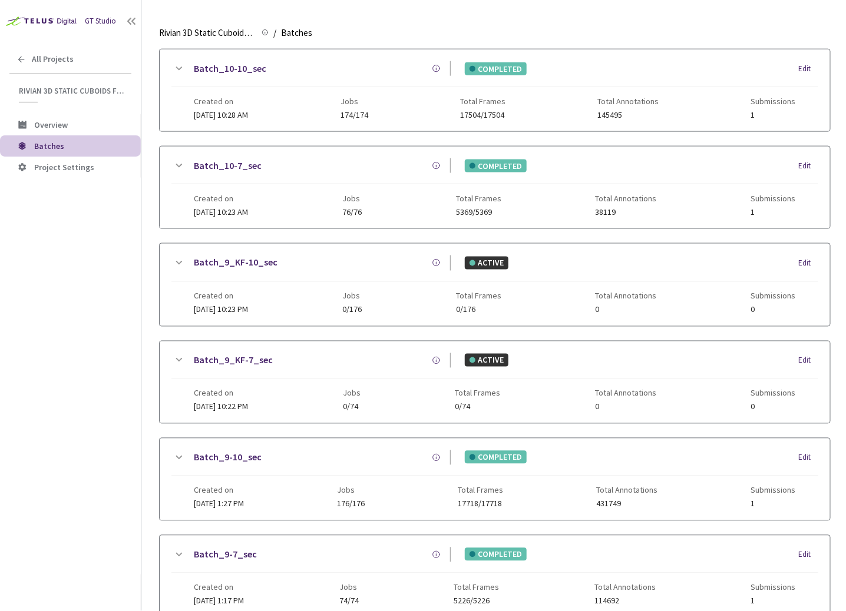
click at [239, 160] on link "Batch_10-7_sec" at bounding box center [228, 165] width 68 height 15
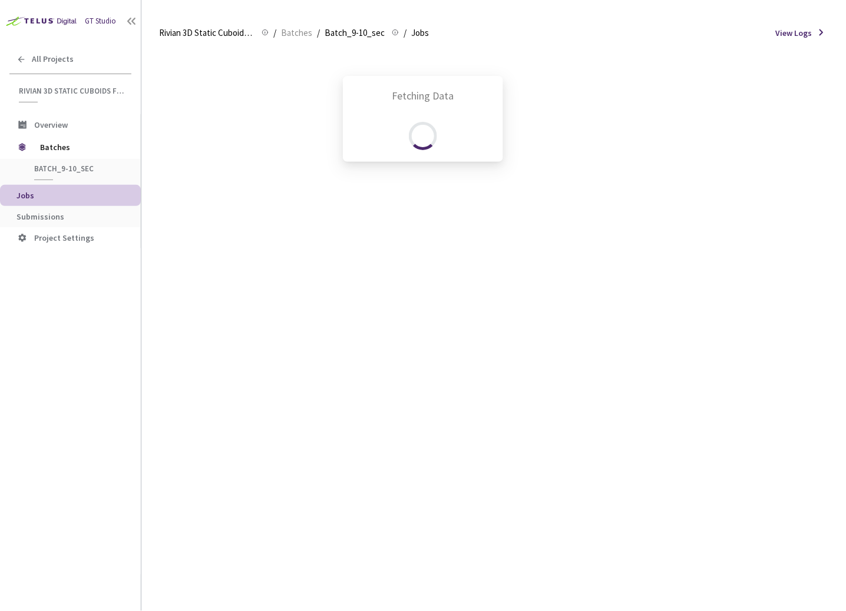
click at [91, 216] on div "Fetching Data" at bounding box center [423, 305] width 846 height 611
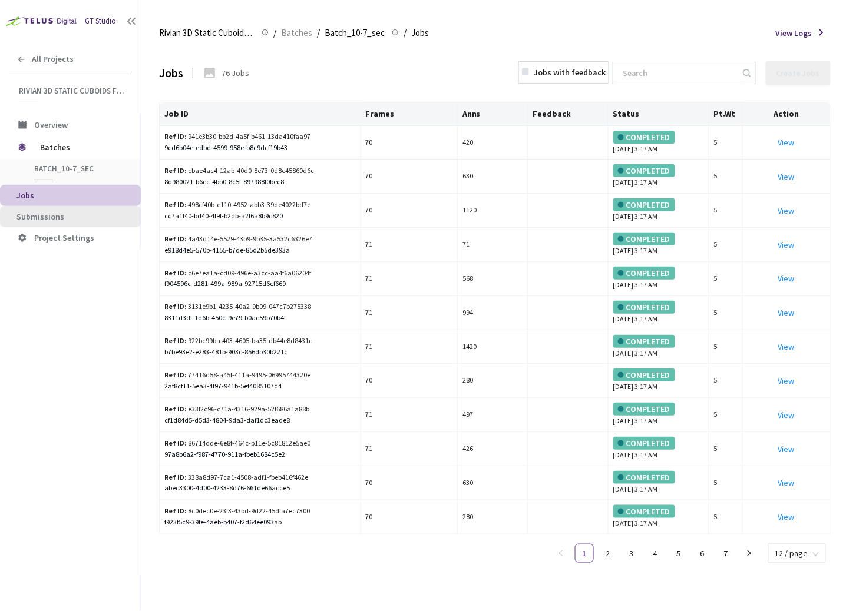
click at [33, 215] on span "Submissions" at bounding box center [40, 216] width 48 height 11
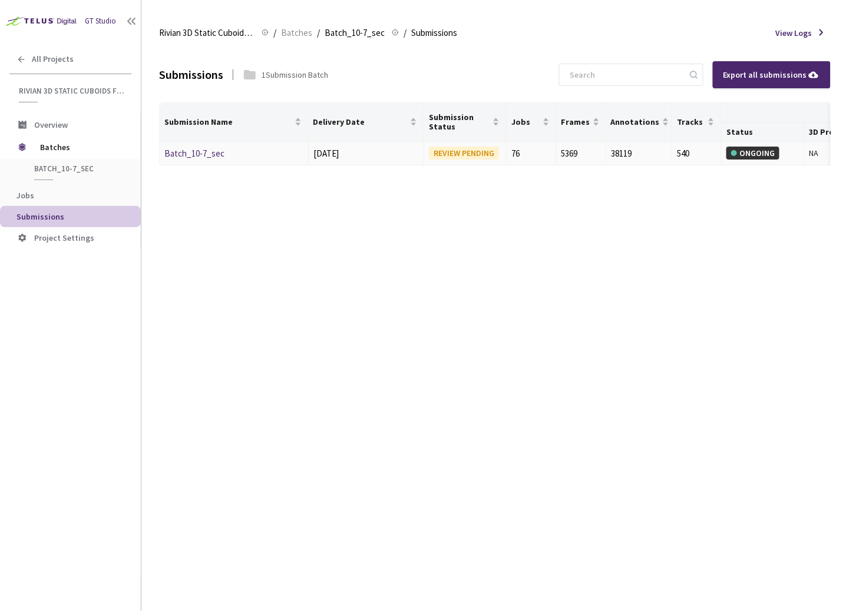
click at [191, 152] on link "Batch_10-7_sec" at bounding box center [194, 153] width 60 height 11
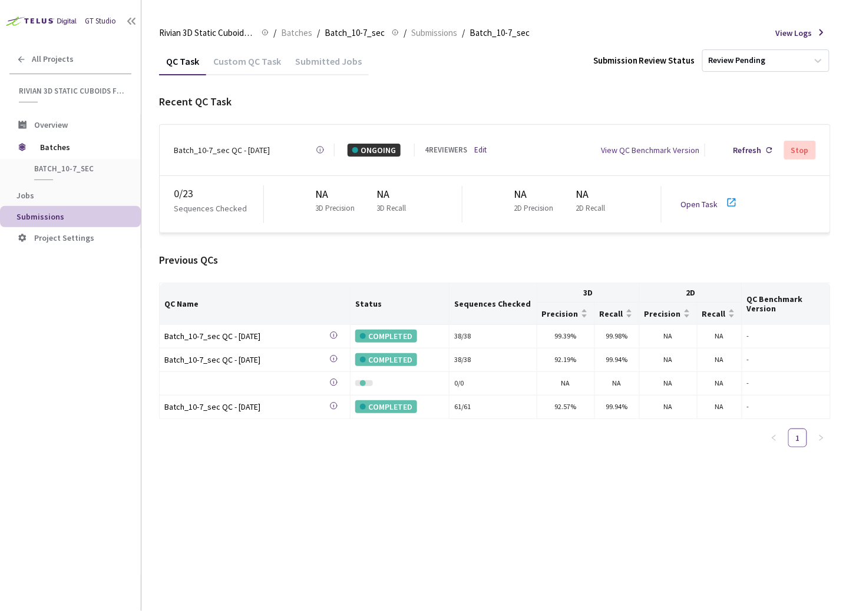
click at [703, 204] on link "Open Task" at bounding box center [698, 204] width 37 height 11
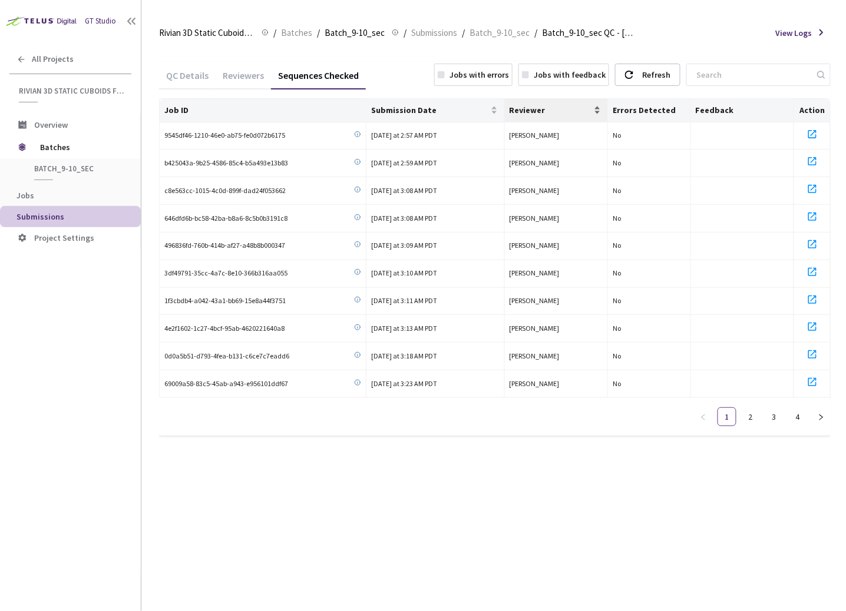
click at [529, 108] on span "Reviewer" at bounding box center [550, 109] width 82 height 9
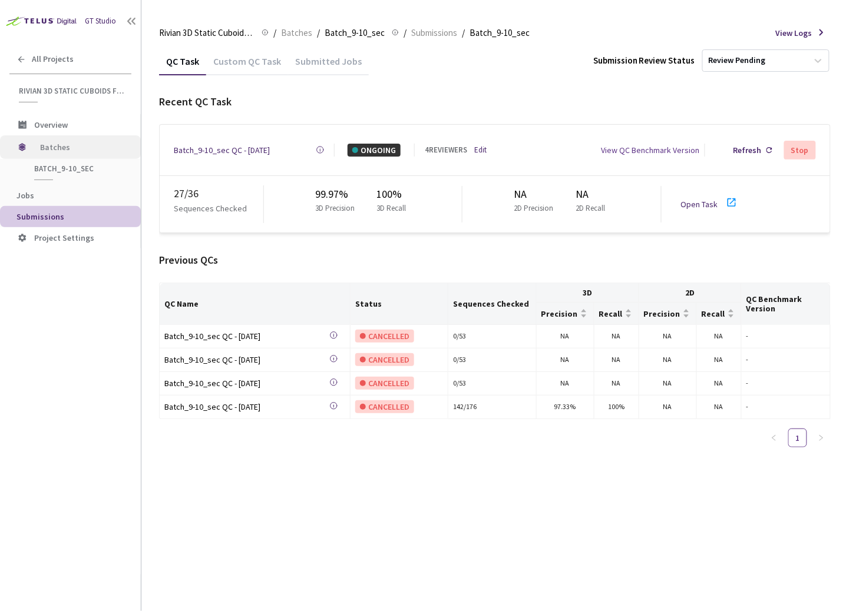
click at [94, 143] on span "Batches" at bounding box center [80, 147] width 81 height 24
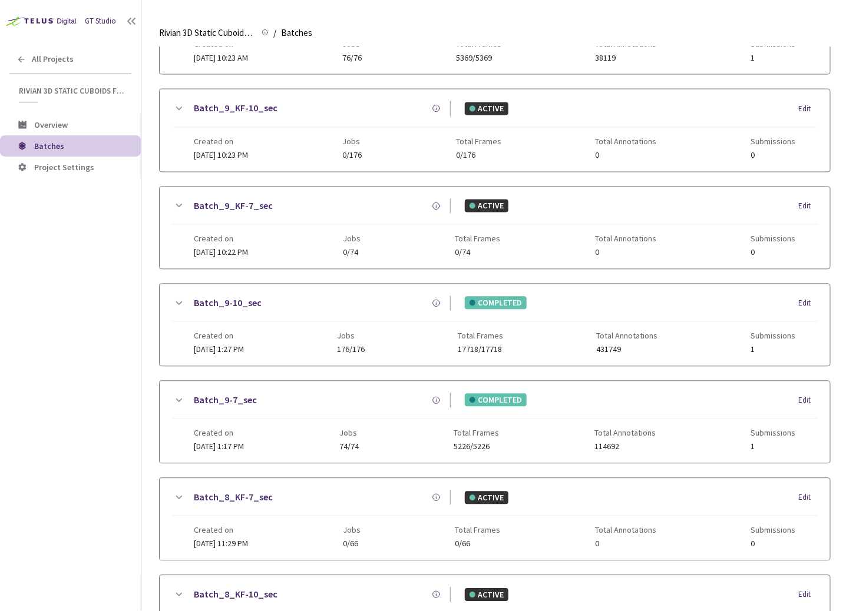
scroll to position [687, 0]
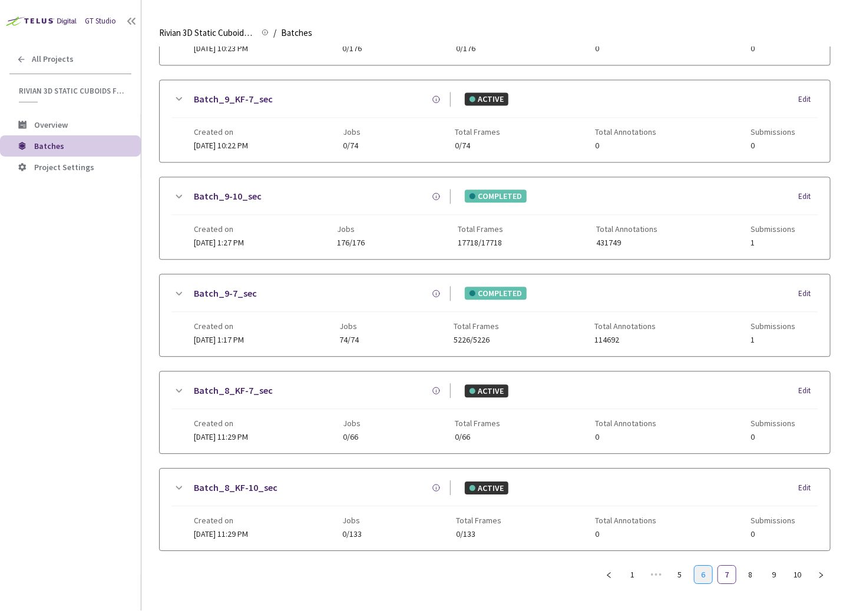
click at [703, 569] on link "6" at bounding box center [703, 575] width 18 height 18
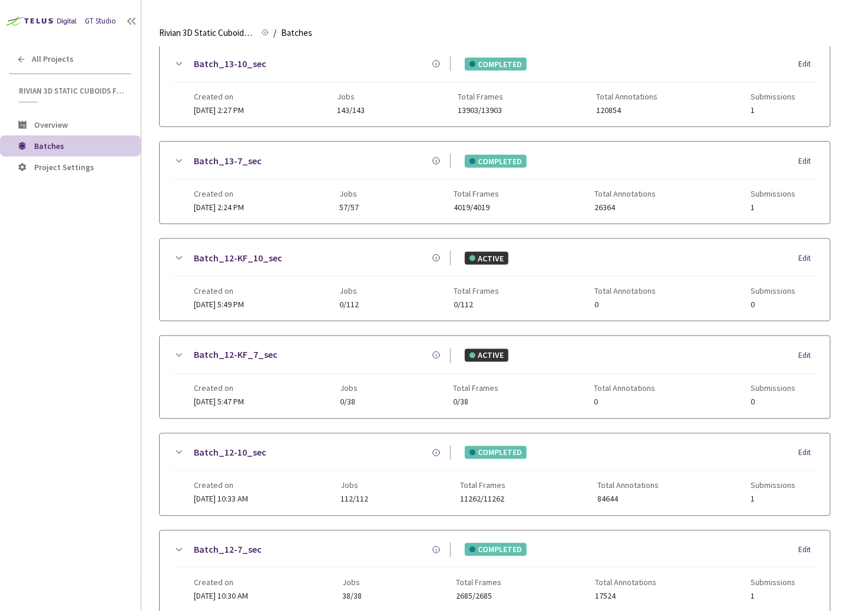
scroll to position [316, 0]
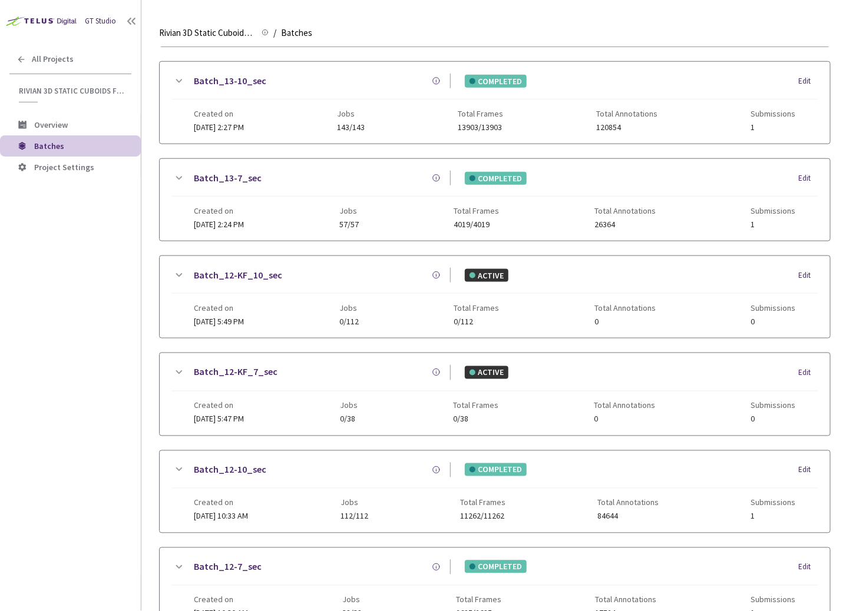
click at [234, 80] on link "Batch_13-10_sec" at bounding box center [230, 81] width 72 height 15
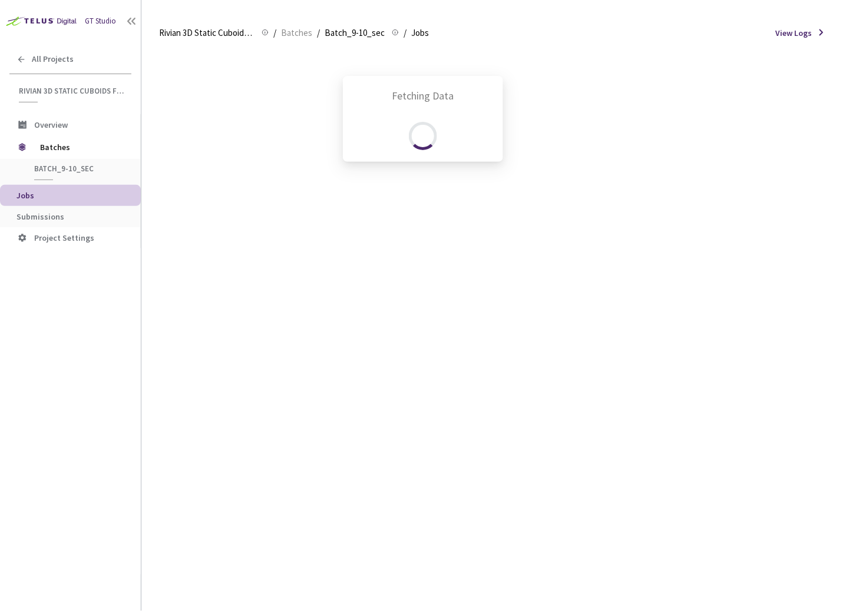
click at [84, 216] on div "Fetching Data" at bounding box center [423, 305] width 846 height 611
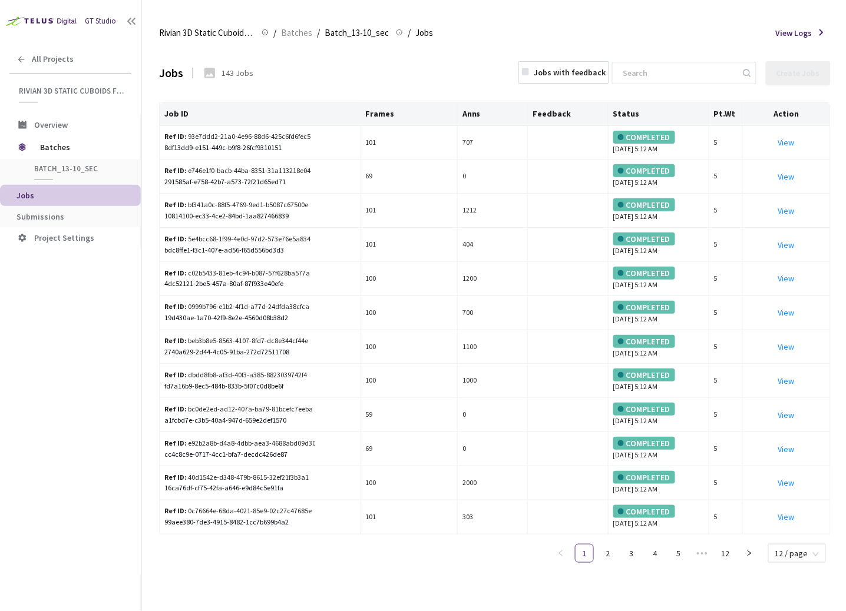
click at [84, 216] on span "Submissions" at bounding box center [73, 217] width 115 height 10
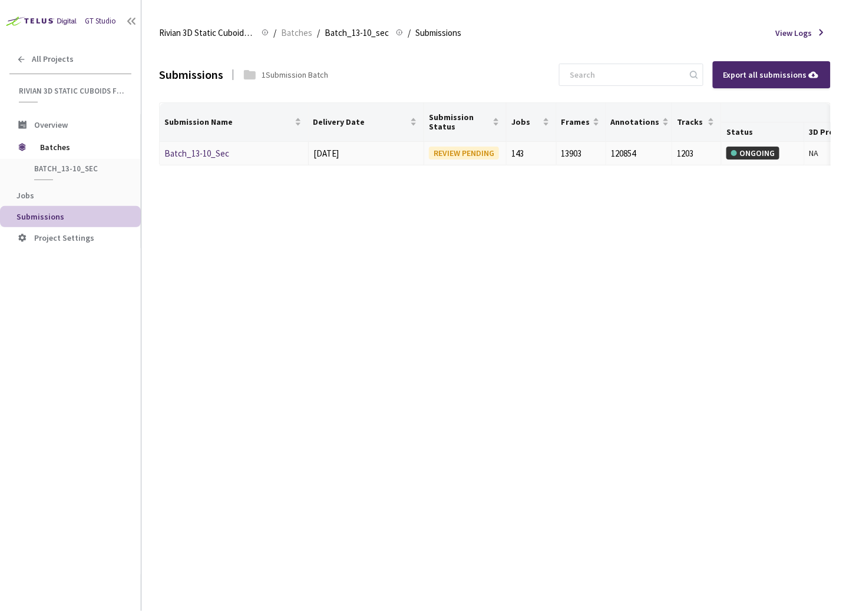
click at [185, 155] on link "Batch_13-10_Sec" at bounding box center [196, 153] width 65 height 11
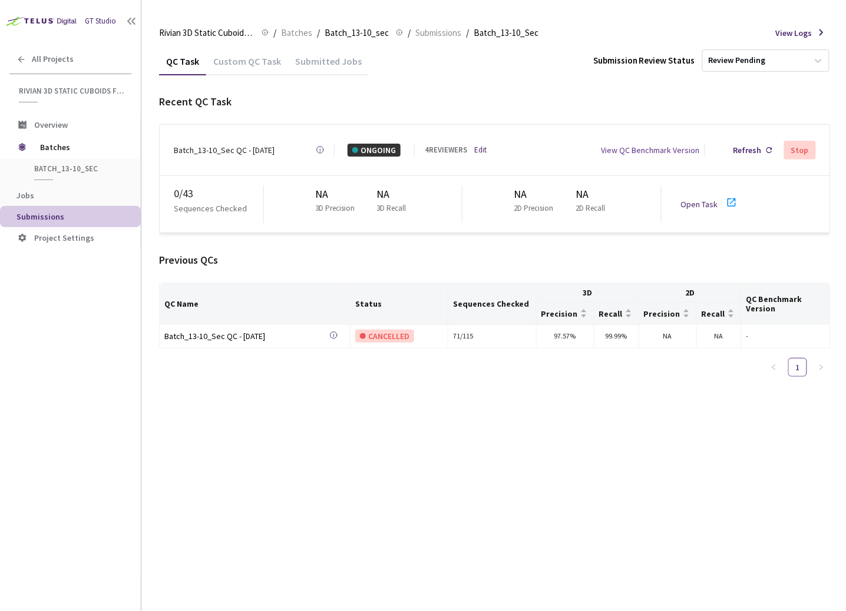
click at [221, 148] on div "Batch_13-10_Sec QC - [DATE]" at bounding box center [224, 150] width 101 height 13
click at [708, 204] on div "Open Task" at bounding box center [702, 204] width 44 height 13
click at [266, 565] on div "QC Task Custom QC Task Submitted Jobs Submission Review Status Review Pending R…" at bounding box center [494, 329] width 671 height 564
click at [481, 144] on link "Edit" at bounding box center [481, 150] width 12 height 12
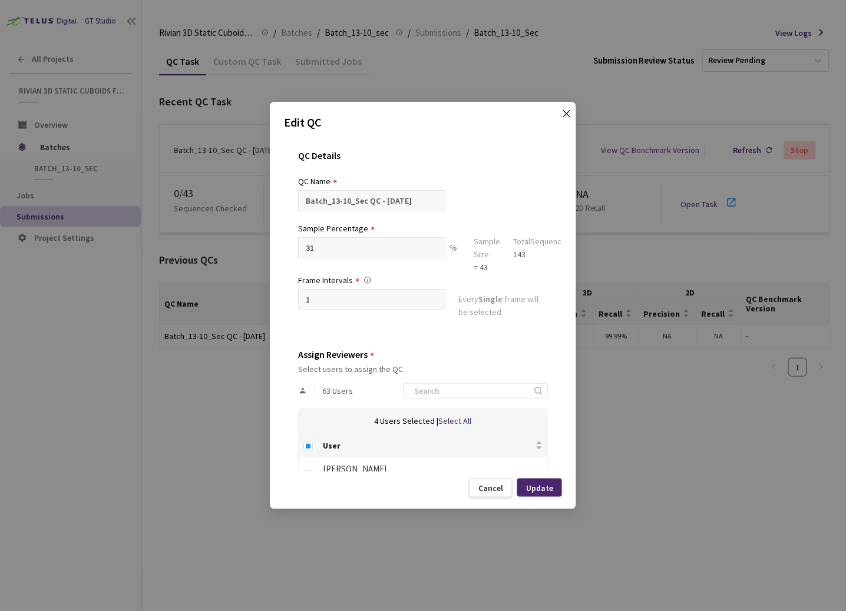
click at [565, 113] on icon "close" at bounding box center [566, 113] width 9 height 9
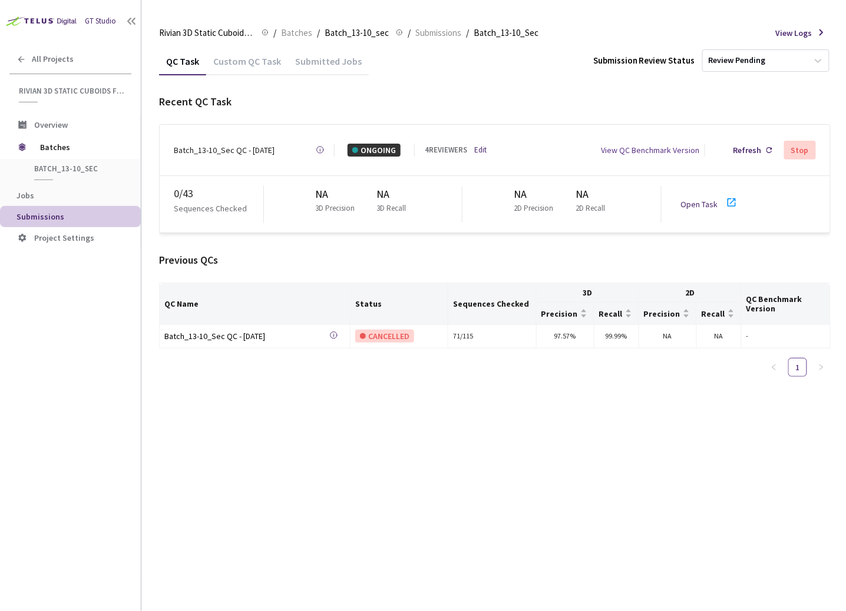
click at [799, 147] on div "Stop" at bounding box center [800, 149] width 18 height 9
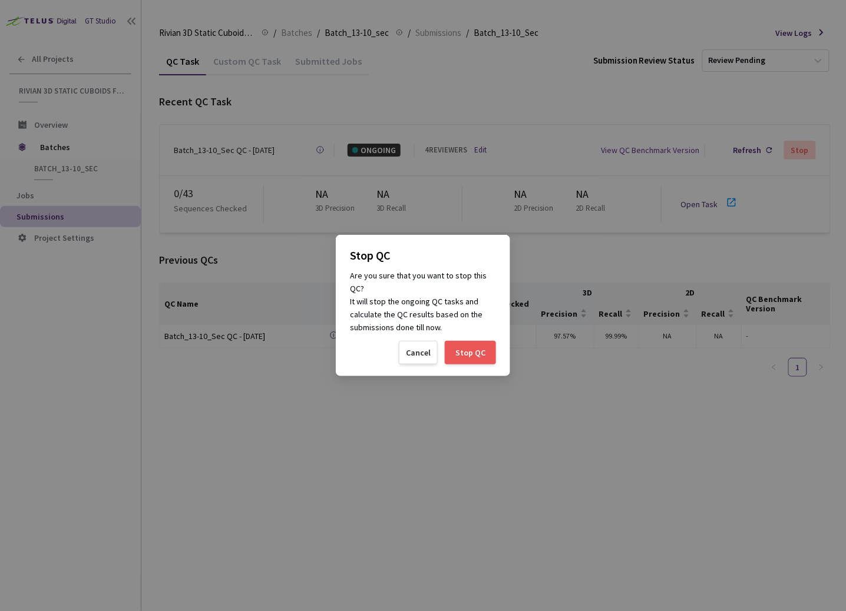
click at [471, 354] on div "Stop QC" at bounding box center [470, 352] width 30 height 9
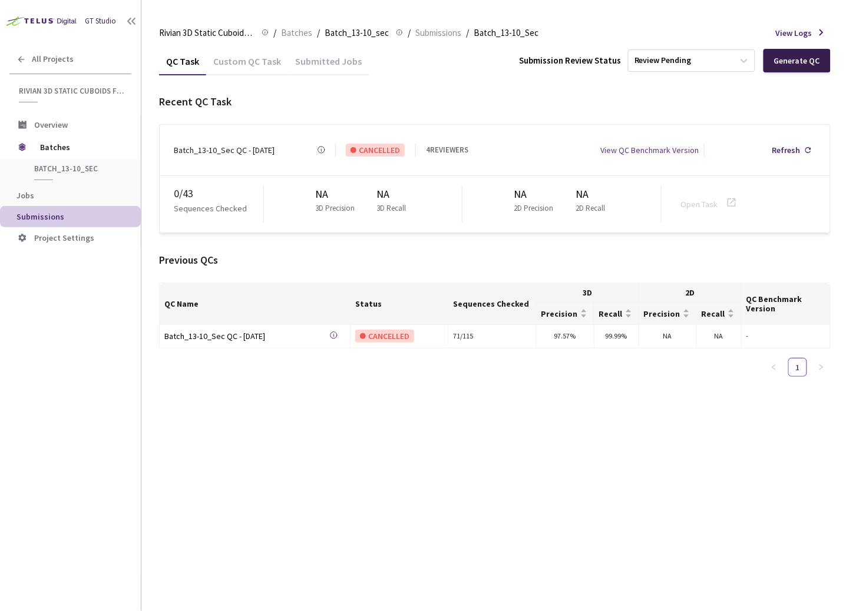
click at [806, 49] on div "Generate QC" at bounding box center [796, 61] width 67 height 24
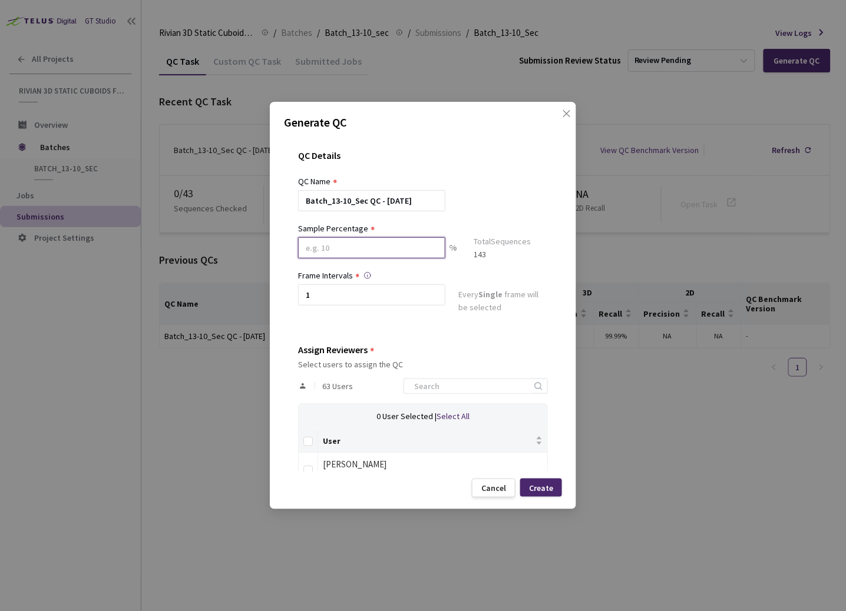
click at [405, 250] on input at bounding box center [371, 247] width 147 height 21
type input "20"
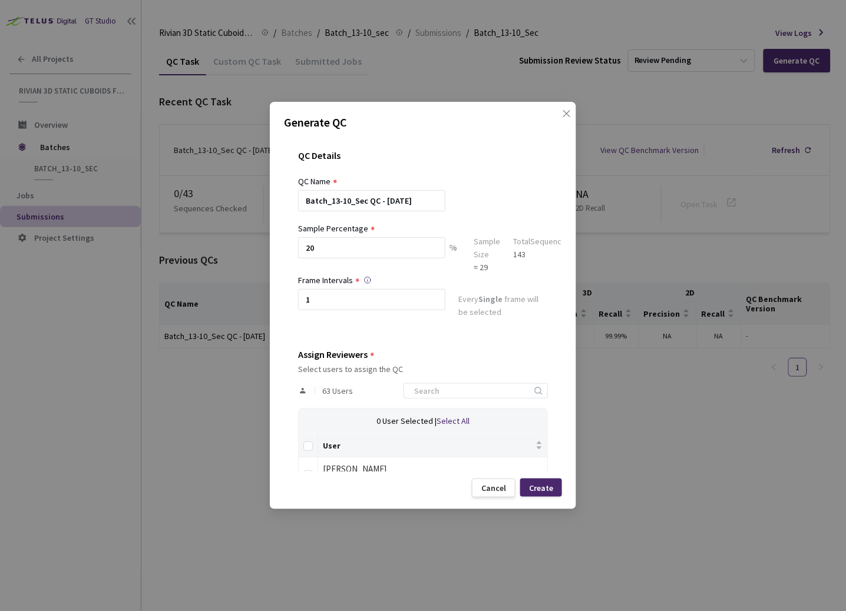
click at [464, 149] on div "QC Details QC Name Batch_13-10_Sec QC - [DATE] Sample Percentage 20 % Sample Si…" at bounding box center [423, 304] width 278 height 336
click at [468, 391] on input at bounding box center [469, 391] width 125 height 14
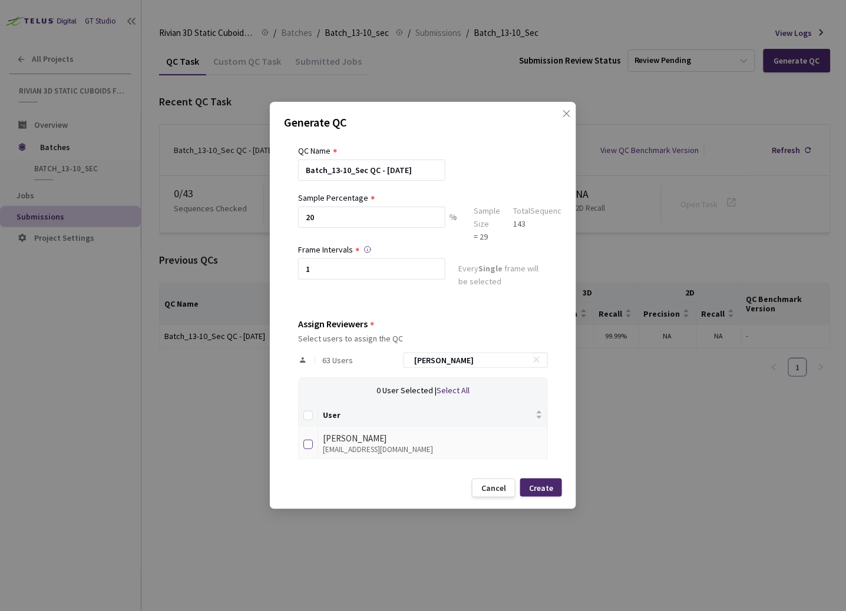
type input "[PERSON_NAME]"
click at [306, 443] on input "checkbox" at bounding box center [307, 444] width 9 height 9
checkbox input "true"
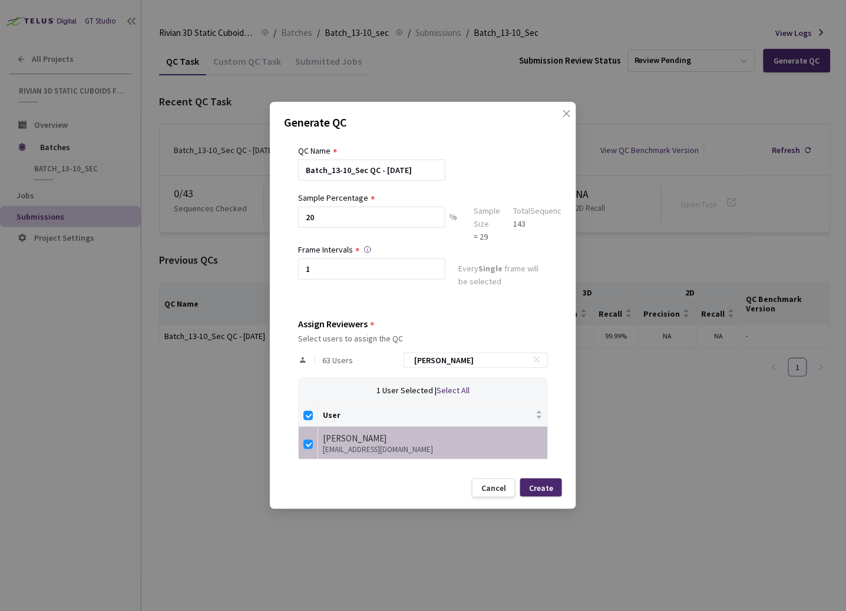
drag, startPoint x: 456, startPoint y: 361, endPoint x: 386, endPoint y: 356, distance: 70.9
click at [389, 355] on div "63 Users [PERSON_NAME]" at bounding box center [423, 360] width 250 height 34
type input "m"
checkbox input "false"
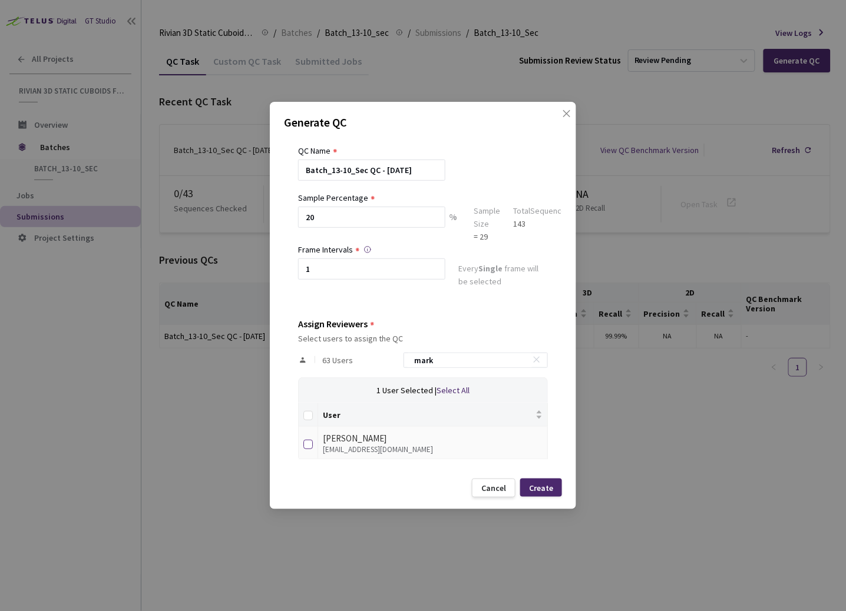
type input "mark"
click at [309, 444] on input "checkbox" at bounding box center [307, 444] width 9 height 9
checkbox input "true"
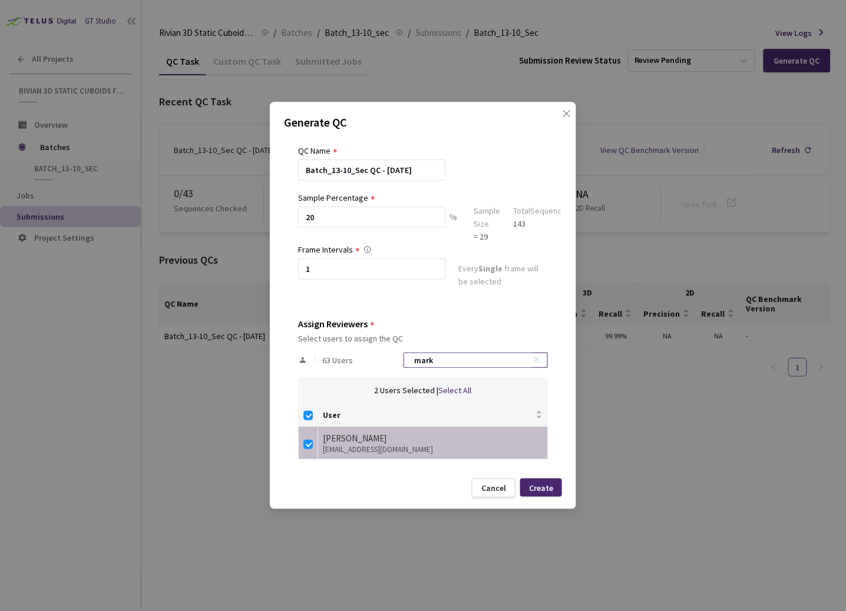
click at [482, 360] on input "mark" at bounding box center [469, 360] width 125 height 14
type input "d"
checkbox input "false"
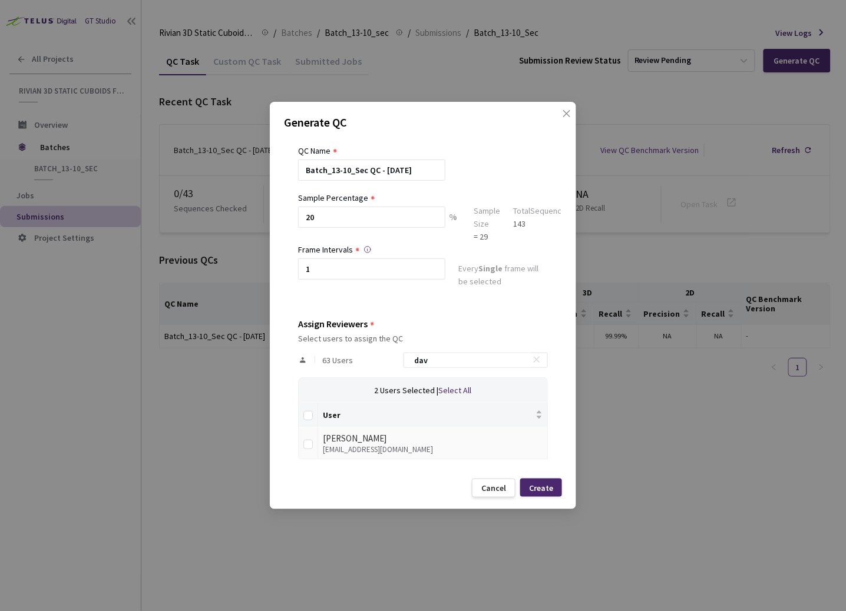
type input "dav"
click at [306, 442] on input "checkbox" at bounding box center [307, 444] width 9 height 9
checkbox input "true"
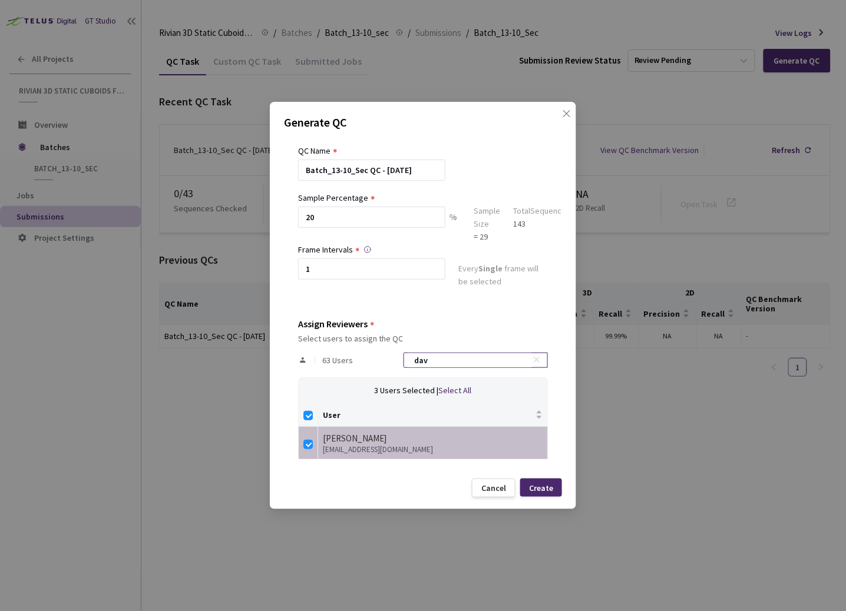
click at [479, 360] on input "dav" at bounding box center [469, 360] width 125 height 14
type input "n"
checkbox input "false"
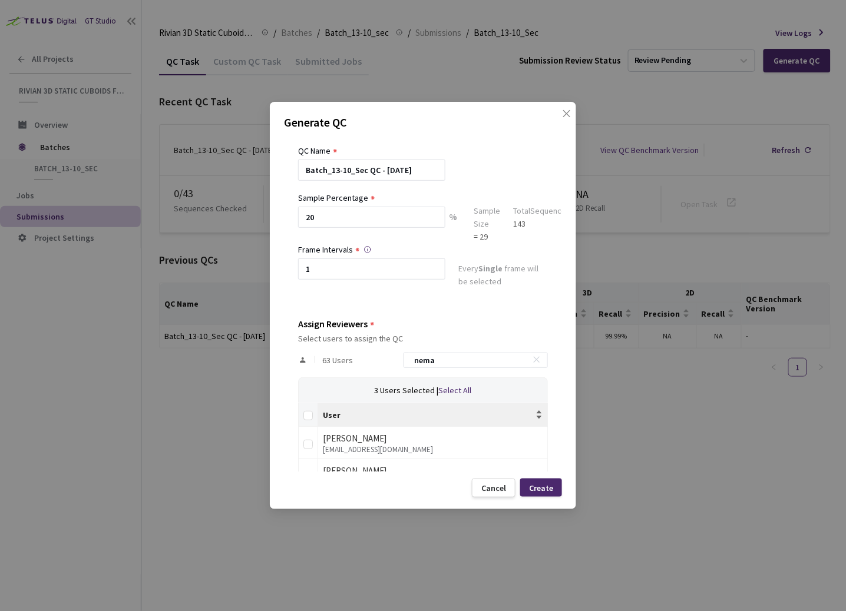
scroll to position [62, 0]
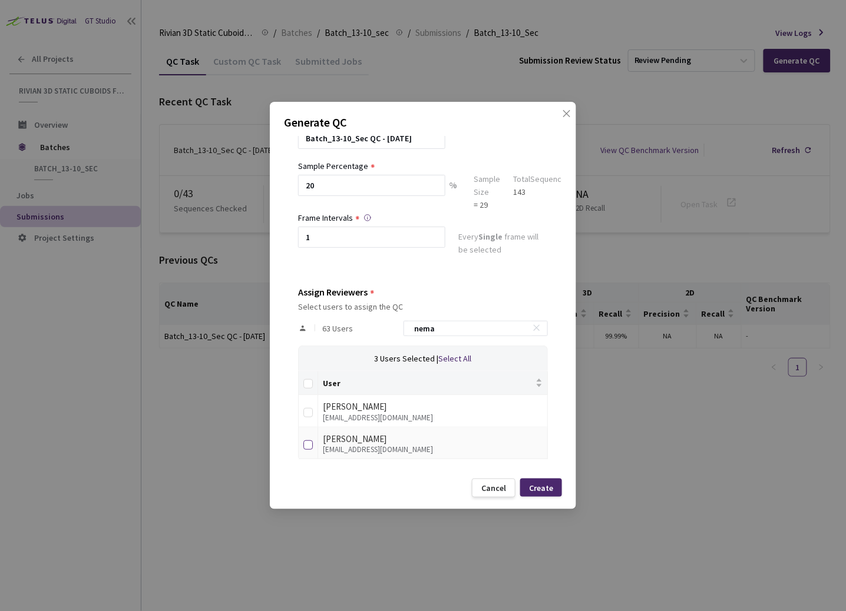
type input "nema"
click at [306, 444] on input "checkbox" at bounding box center [307, 444] width 9 height 9
checkbox input "true"
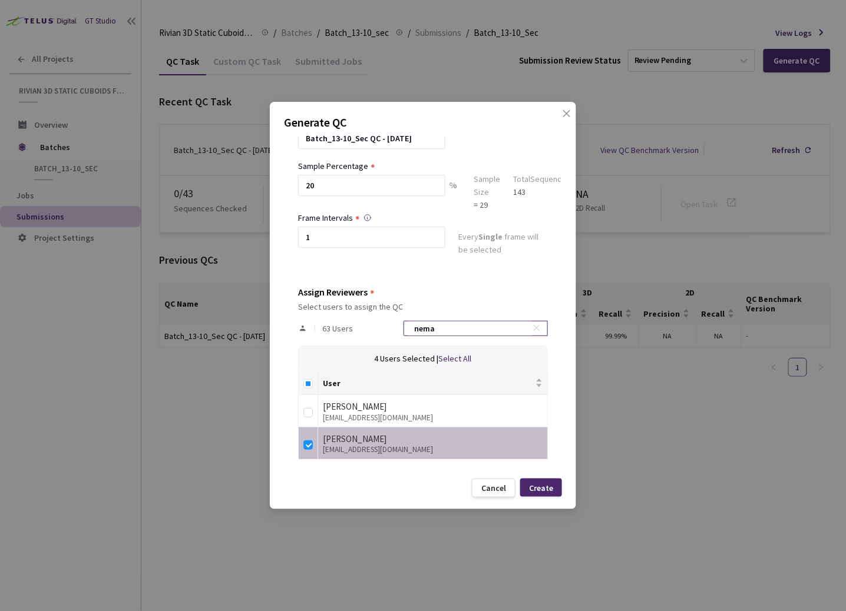
click at [472, 329] on input "nema" at bounding box center [469, 329] width 125 height 14
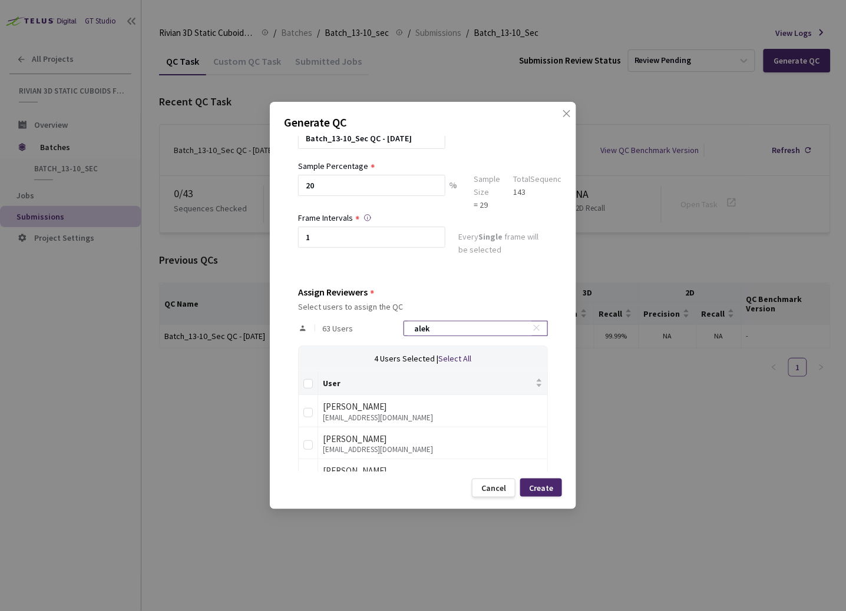
scroll to position [31, 0]
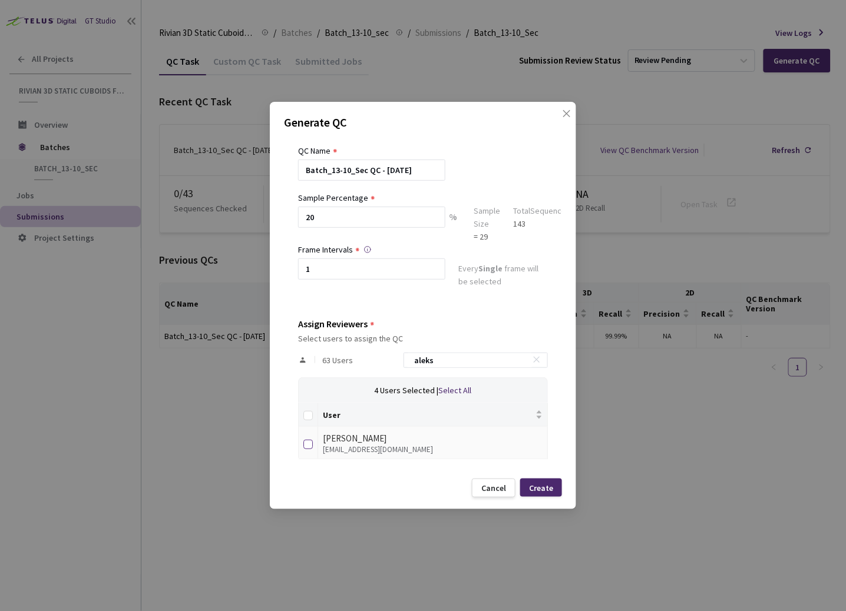
type input "aleks"
drag, startPoint x: 310, startPoint y: 442, endPoint x: 333, endPoint y: 436, distance: 23.7
click at [310, 441] on input "checkbox" at bounding box center [307, 444] width 9 height 9
checkbox input "true"
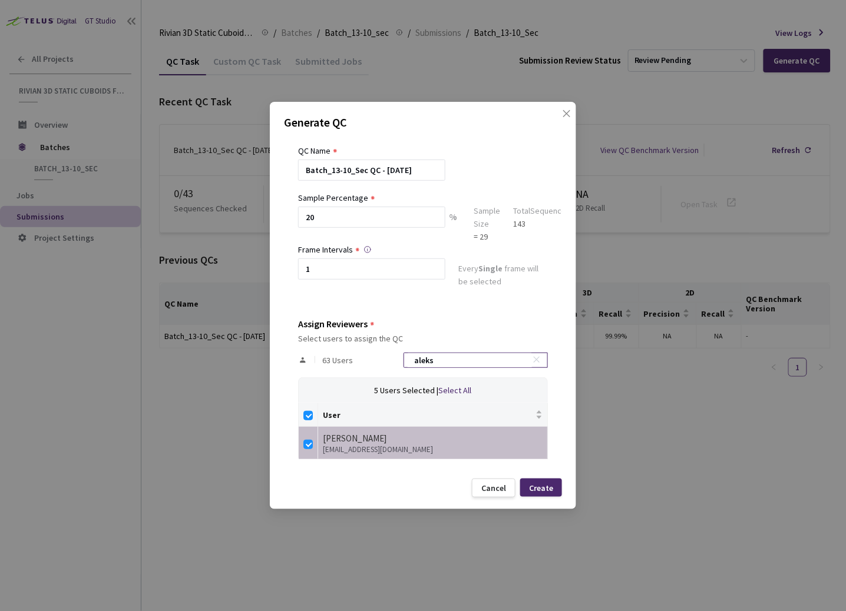
click at [498, 359] on input "aleks" at bounding box center [469, 360] width 125 height 14
checkbox input "false"
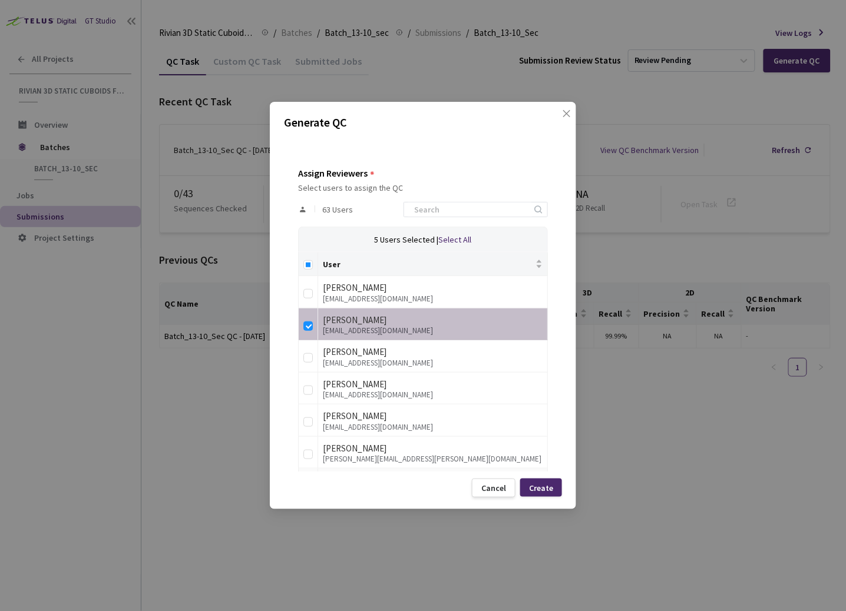
scroll to position [249, 0]
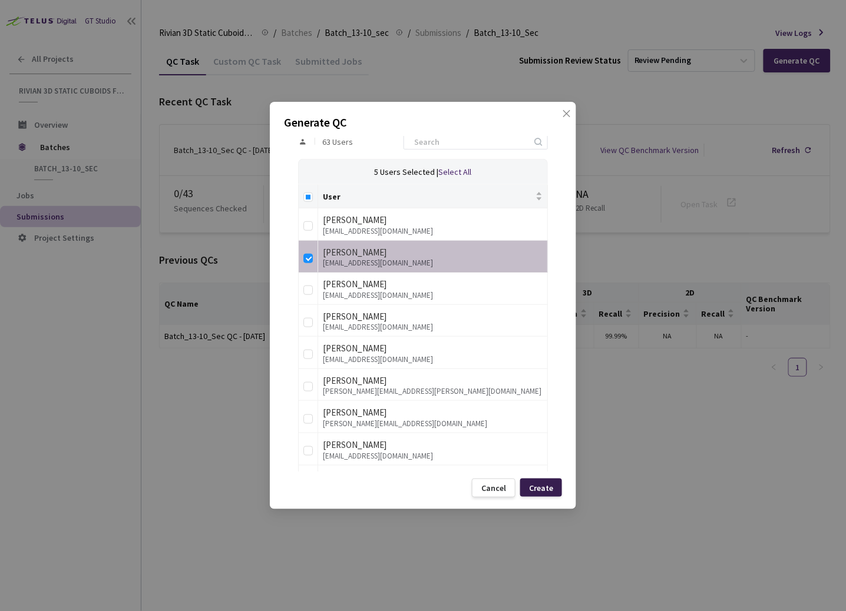
click at [542, 488] on div "Create" at bounding box center [541, 487] width 24 height 9
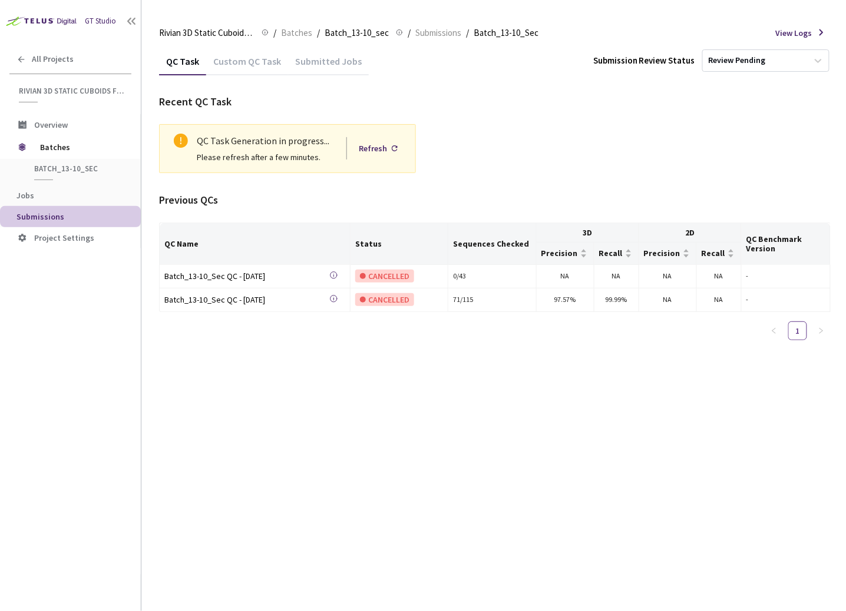
click at [321, 395] on div "QC Task Custom QC Task Submitted Jobs Submission Review Status Review Pending R…" at bounding box center [494, 329] width 671 height 564
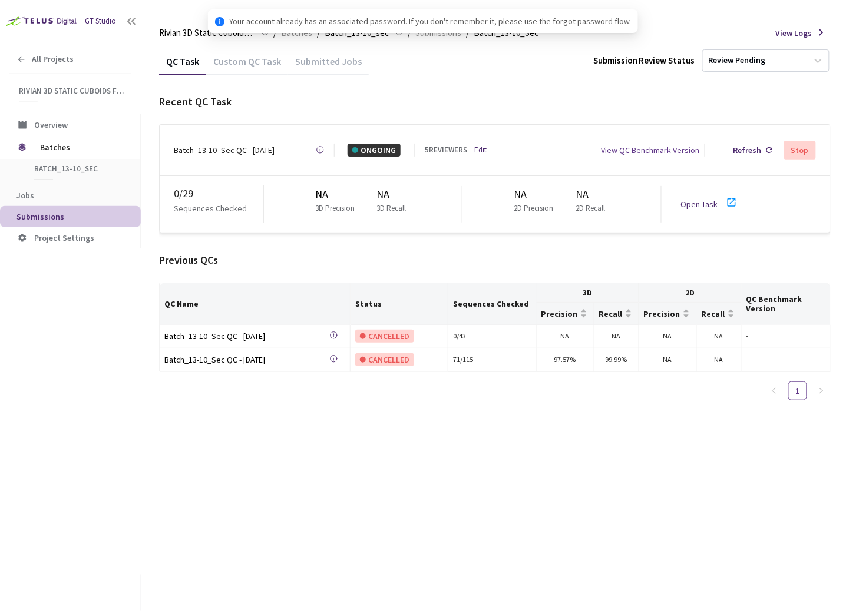
click at [277, 445] on div "QC Task Custom QC Task Submitted Jobs Submission Review Status Review Pending R…" at bounding box center [494, 329] width 671 height 564
click at [482, 144] on link "Edit" at bounding box center [481, 150] width 12 height 12
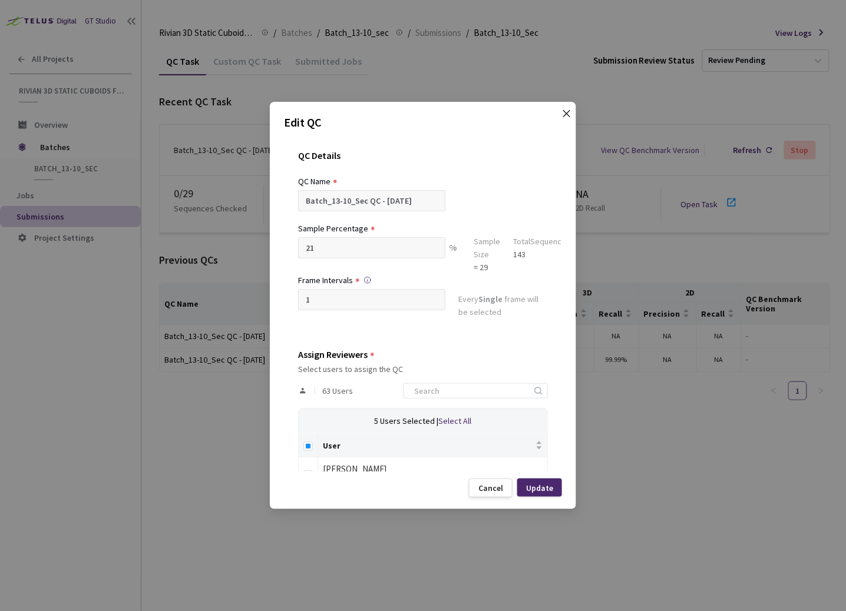
click at [562, 117] on icon "close" at bounding box center [566, 113] width 9 height 9
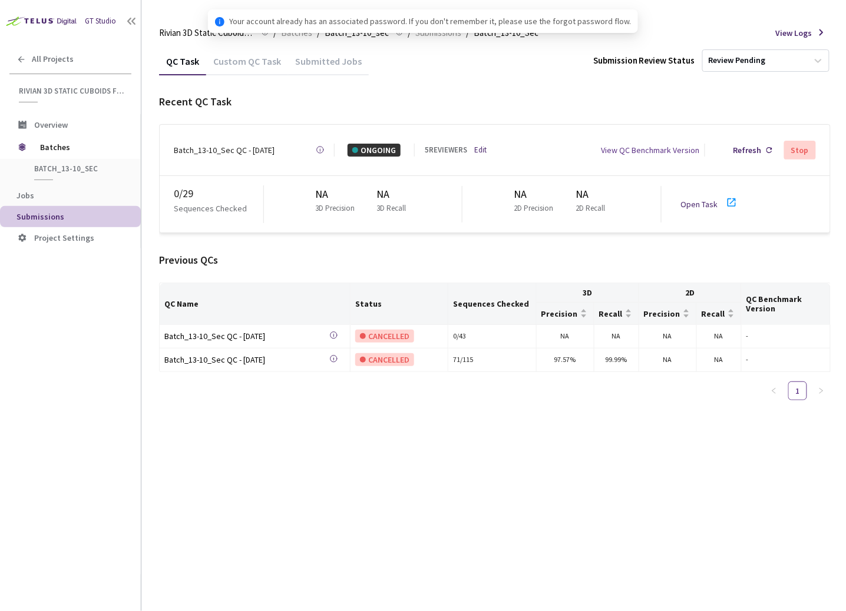
click at [354, 488] on div "QC Task Custom QC Task Submitted Jobs Submission Review Status Review Pending R…" at bounding box center [494, 329] width 671 height 564
